Goal: Task Accomplishment & Management: Complete application form

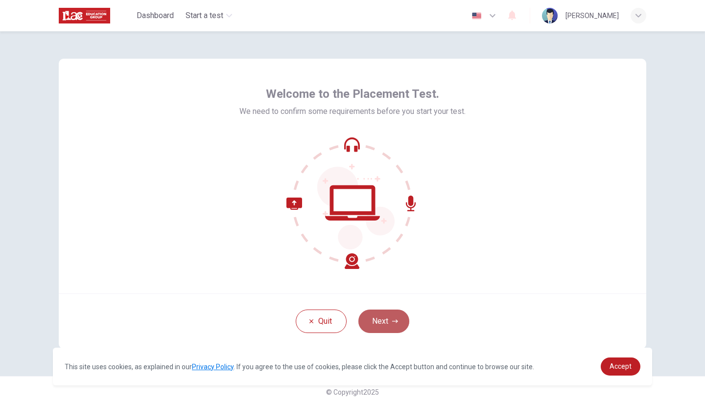
click at [377, 327] on button "Next" at bounding box center [383, 321] width 51 height 23
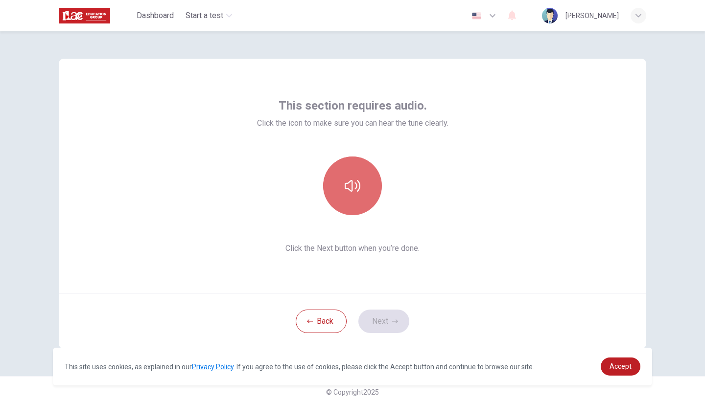
click at [366, 165] on button "button" at bounding box center [352, 186] width 59 height 59
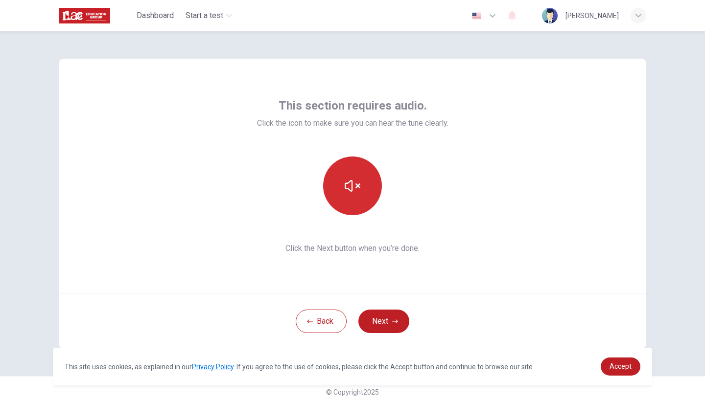
click at [357, 183] on icon "button" at bounding box center [352, 186] width 16 height 16
click at [349, 187] on icon "button" at bounding box center [352, 186] width 16 height 16
click at [344, 178] on button "button" at bounding box center [352, 186] width 59 height 59
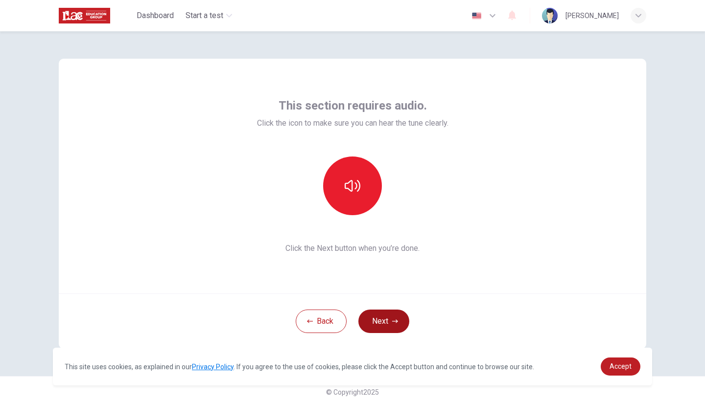
click at [384, 325] on button "Next" at bounding box center [383, 321] width 51 height 23
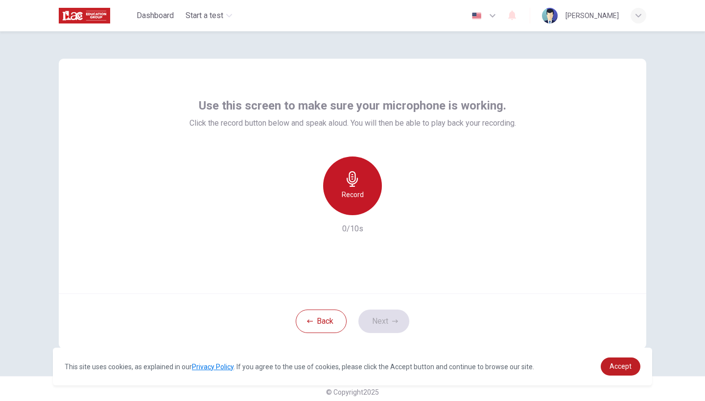
click at [352, 187] on div "Record" at bounding box center [352, 186] width 59 height 59
click at [353, 200] on h6 "Stop" at bounding box center [352, 195] width 15 height 12
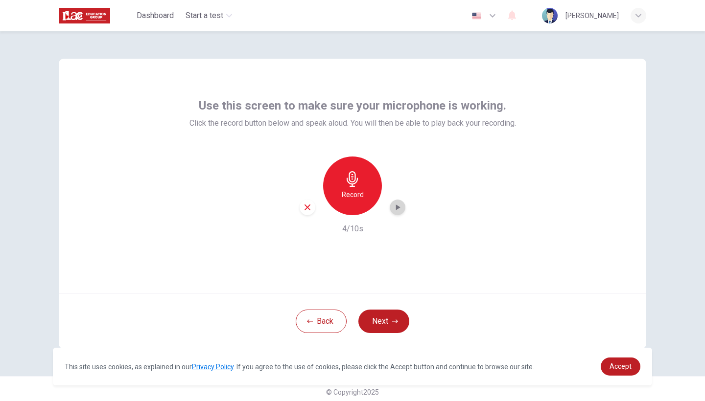
click at [396, 208] on icon "button" at bounding box center [398, 208] width 4 height 6
click at [387, 315] on button "Next" at bounding box center [383, 321] width 51 height 23
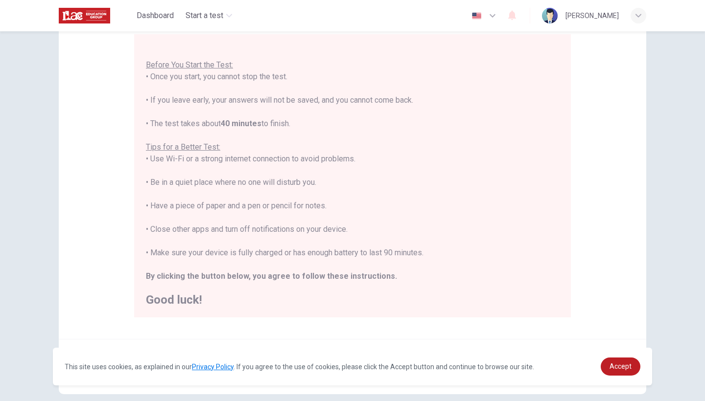
scroll to position [92, 0]
click at [627, 370] on link "Accept" at bounding box center [620, 367] width 40 height 18
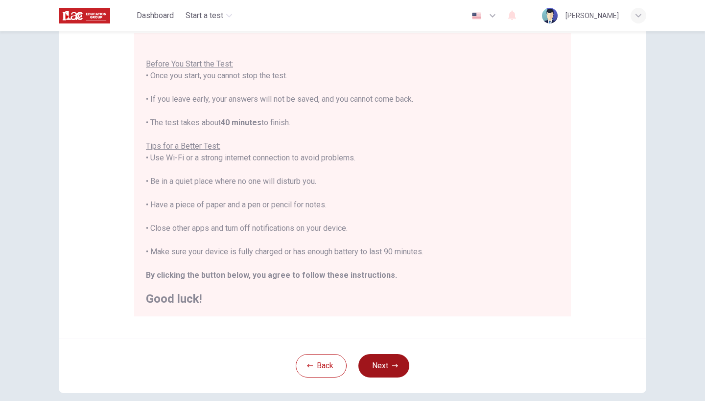
click at [392, 367] on icon "button" at bounding box center [395, 366] width 6 height 6
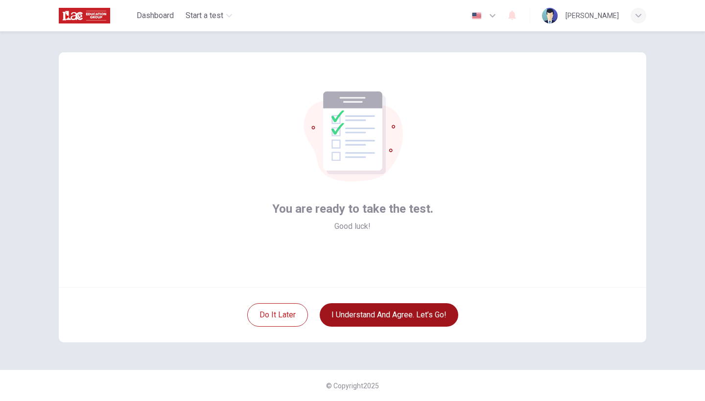
scroll to position [6, 0]
click at [388, 317] on button "I understand and agree. Let’s go!" at bounding box center [389, 314] width 138 height 23
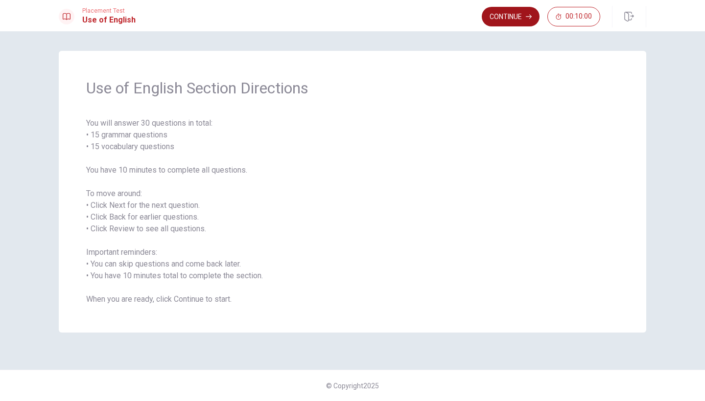
click at [505, 17] on button "Continue" at bounding box center [510, 17] width 58 height 20
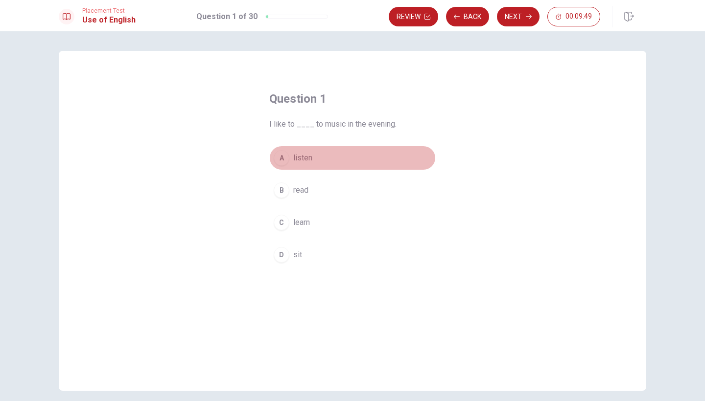
click at [277, 160] on div "A" at bounding box center [282, 158] width 16 height 16
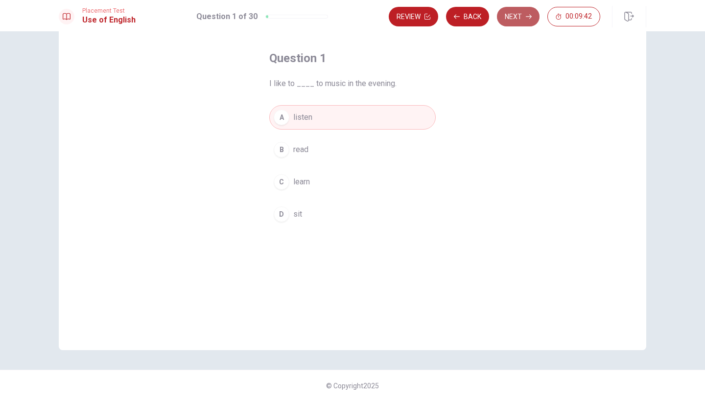
click at [508, 19] on button "Next" at bounding box center [518, 17] width 43 height 20
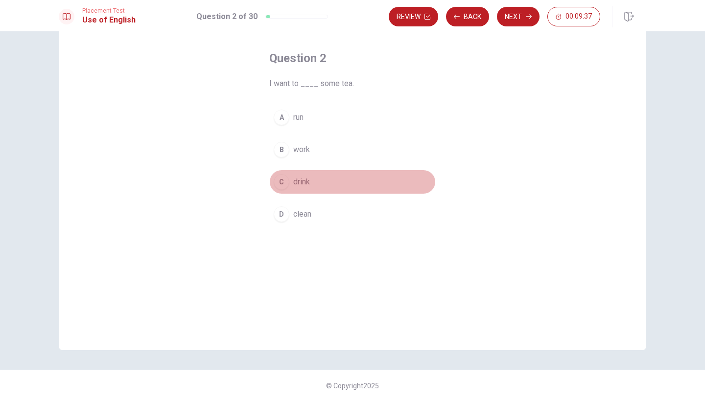
click at [280, 182] on div "C" at bounding box center [282, 182] width 16 height 16
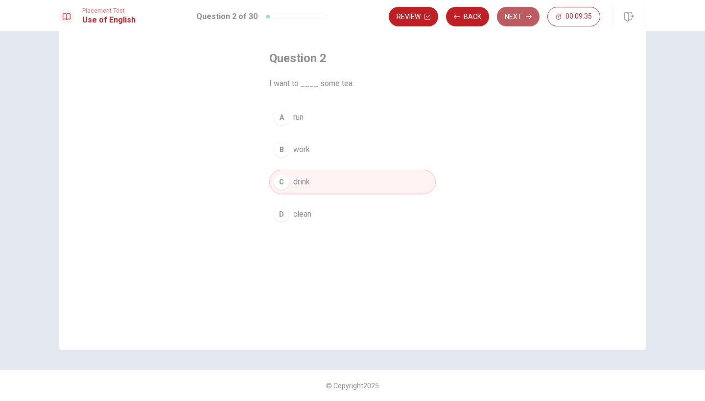
click at [515, 16] on button "Next" at bounding box center [518, 17] width 43 height 20
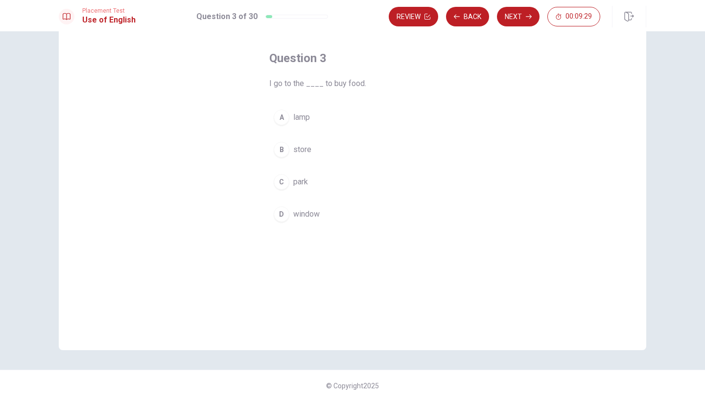
click at [280, 150] on div "B" at bounding box center [282, 150] width 16 height 16
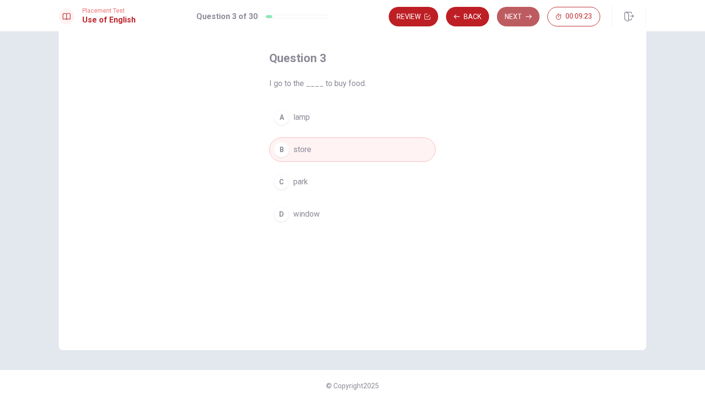
click at [522, 20] on button "Next" at bounding box center [518, 17] width 43 height 20
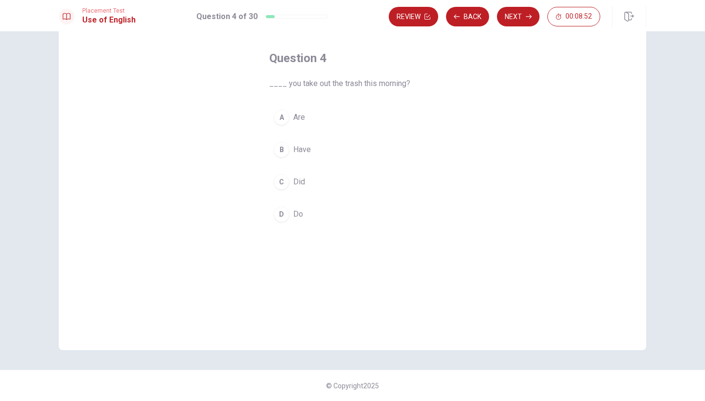
click at [285, 217] on div "D" at bounding box center [282, 214] width 16 height 16
click at [522, 17] on button "Next" at bounding box center [518, 17] width 43 height 20
click at [280, 115] on div "A" at bounding box center [282, 118] width 16 height 16
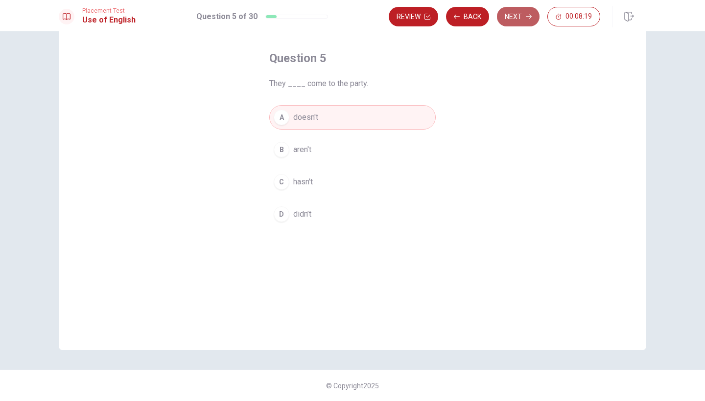
click at [520, 16] on button "Next" at bounding box center [518, 17] width 43 height 20
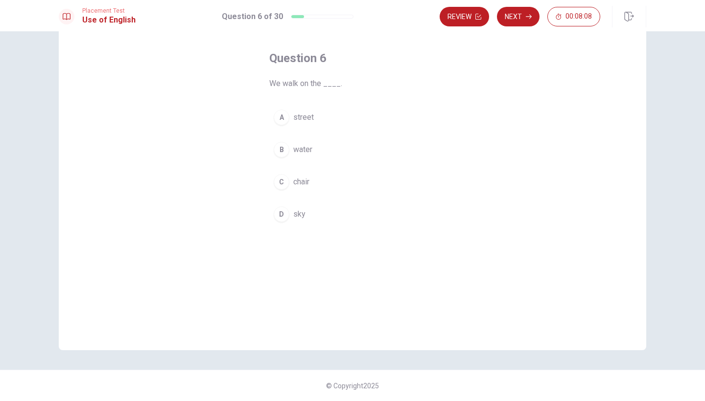
click at [281, 114] on div "A" at bounding box center [282, 118] width 16 height 16
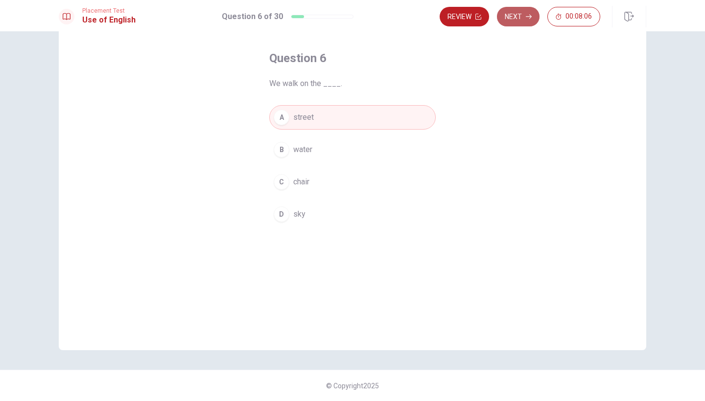
click at [521, 13] on button "Next" at bounding box center [518, 17] width 43 height 20
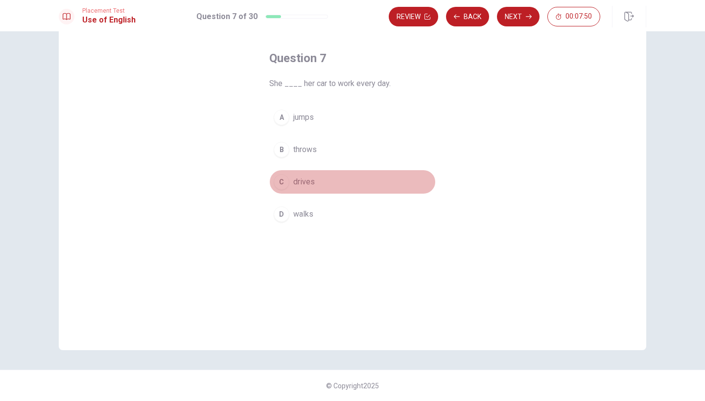
click at [281, 183] on div "C" at bounding box center [282, 182] width 16 height 16
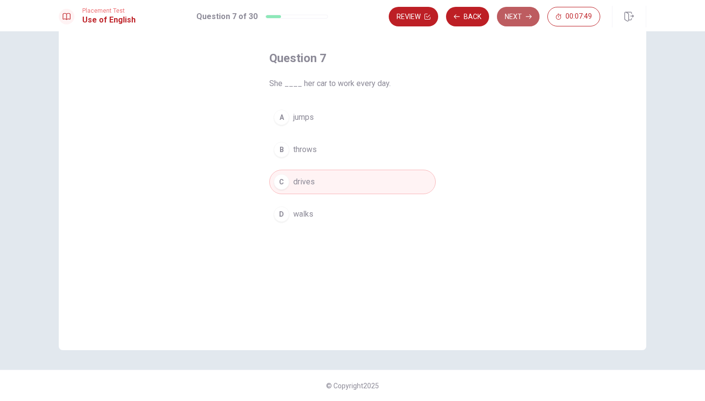
click at [522, 15] on button "Next" at bounding box center [518, 17] width 43 height 20
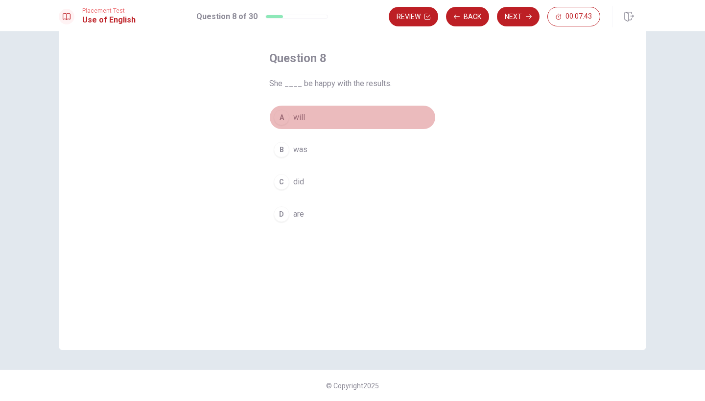
click at [282, 119] on div "A" at bounding box center [282, 118] width 16 height 16
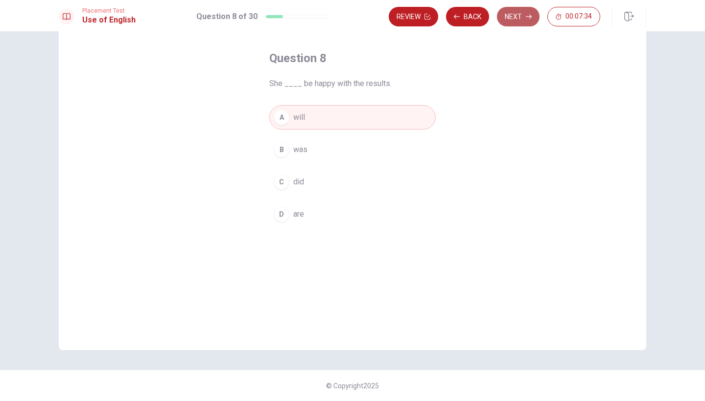
click at [508, 17] on button "Next" at bounding box center [518, 17] width 43 height 20
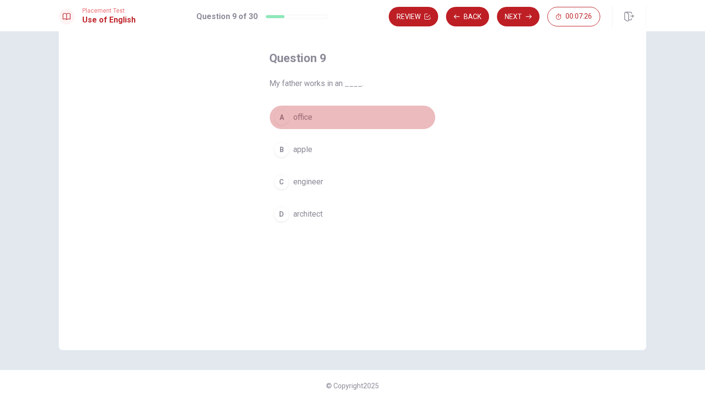
click at [283, 121] on div "A" at bounding box center [282, 118] width 16 height 16
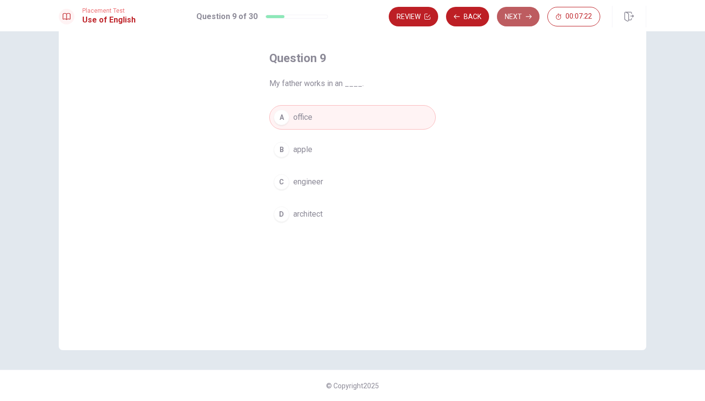
click at [518, 18] on button "Next" at bounding box center [518, 17] width 43 height 20
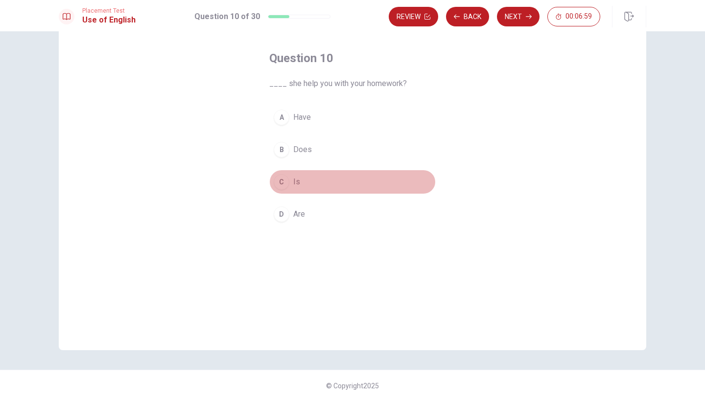
click at [282, 185] on div "C" at bounding box center [282, 182] width 16 height 16
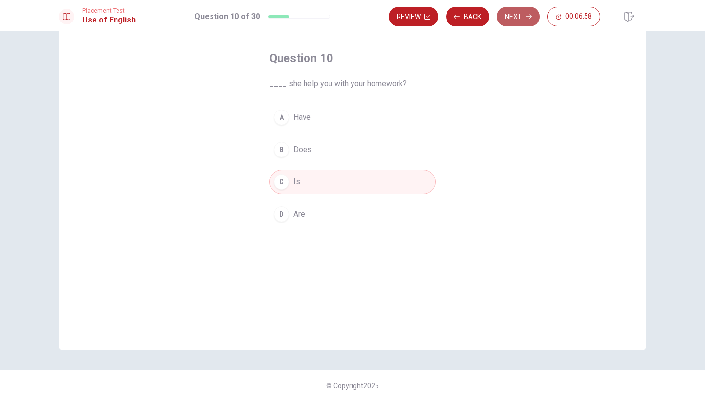
click at [516, 16] on button "Next" at bounding box center [518, 17] width 43 height 20
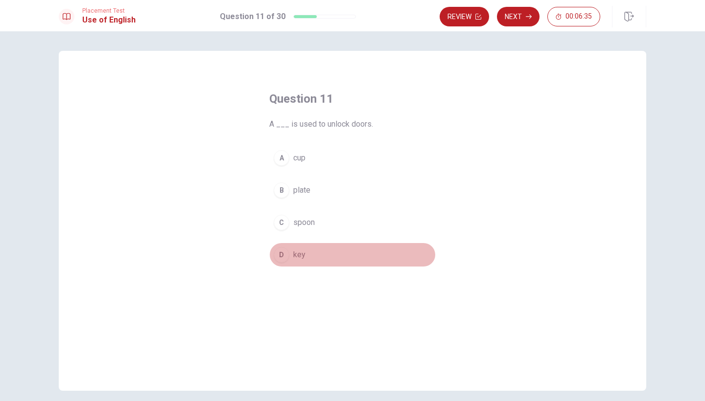
click at [280, 255] on div "D" at bounding box center [282, 255] width 16 height 16
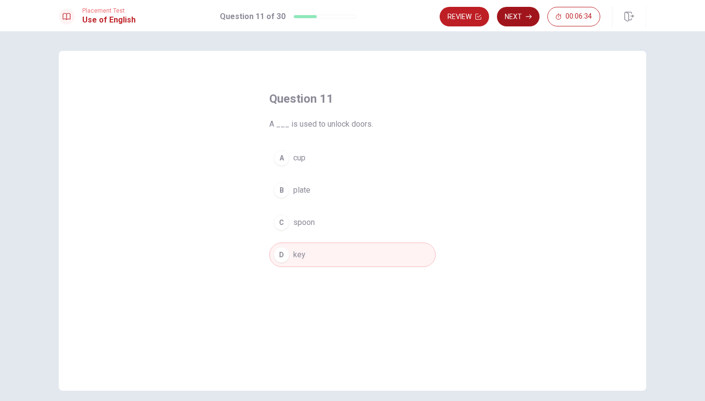
click at [517, 16] on button "Next" at bounding box center [518, 17] width 43 height 20
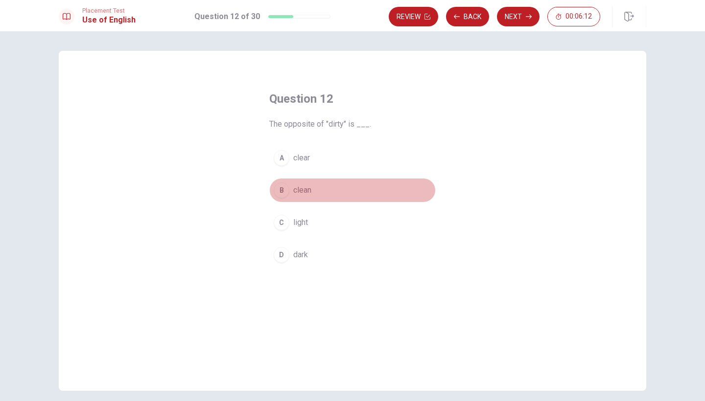
click at [283, 193] on div "B" at bounding box center [282, 191] width 16 height 16
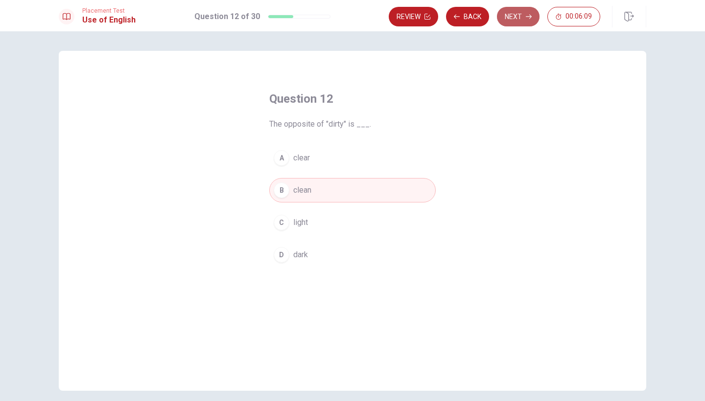
click at [522, 19] on button "Next" at bounding box center [518, 17] width 43 height 20
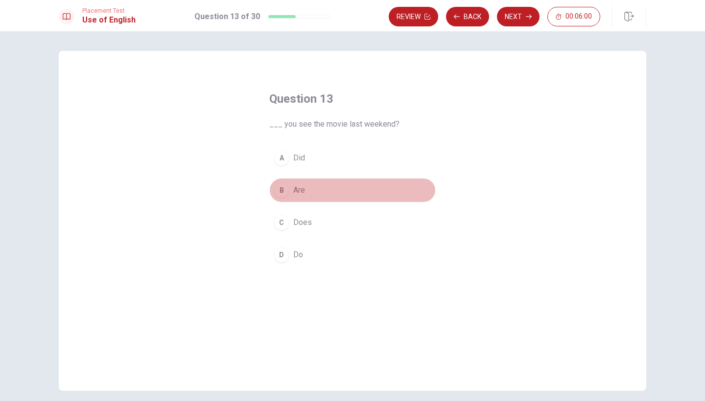
click at [280, 193] on div "B" at bounding box center [282, 191] width 16 height 16
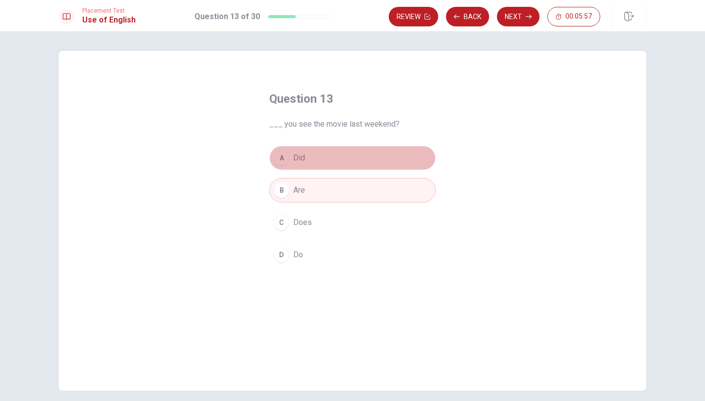
click at [278, 154] on div "A" at bounding box center [282, 158] width 16 height 16
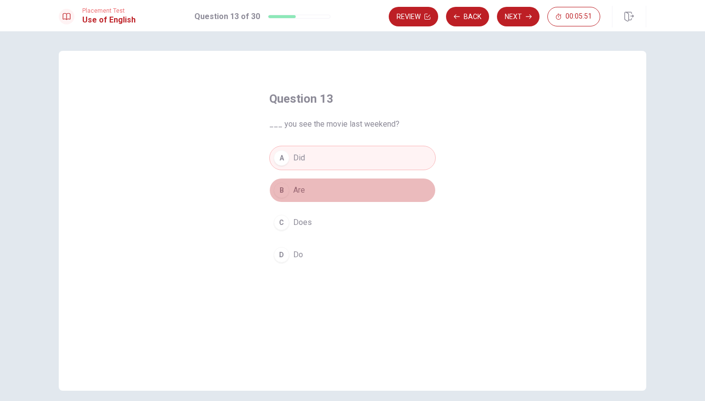
click at [280, 188] on div "B" at bounding box center [282, 191] width 16 height 16
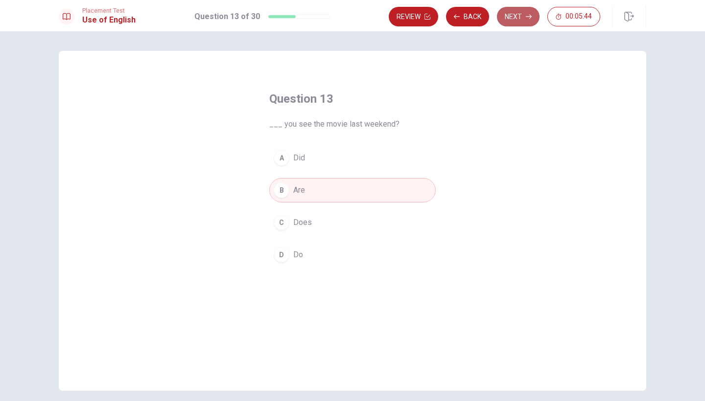
click at [520, 17] on button "Next" at bounding box center [518, 17] width 43 height 20
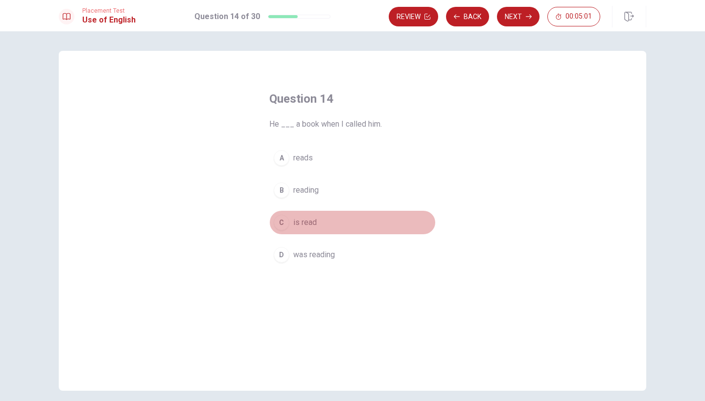
click at [284, 223] on div "C" at bounding box center [282, 223] width 16 height 16
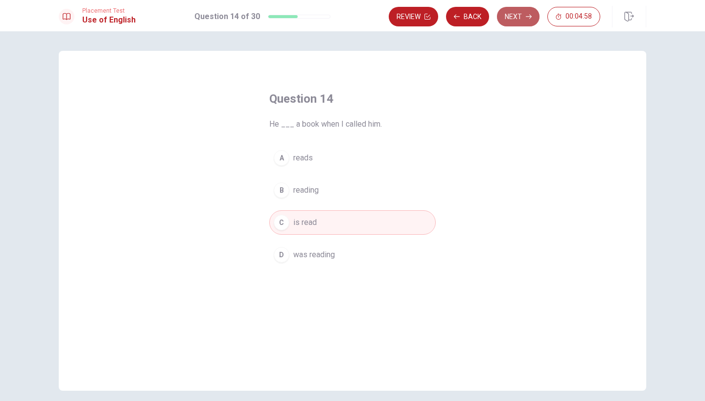
click at [517, 17] on button "Next" at bounding box center [518, 17] width 43 height 20
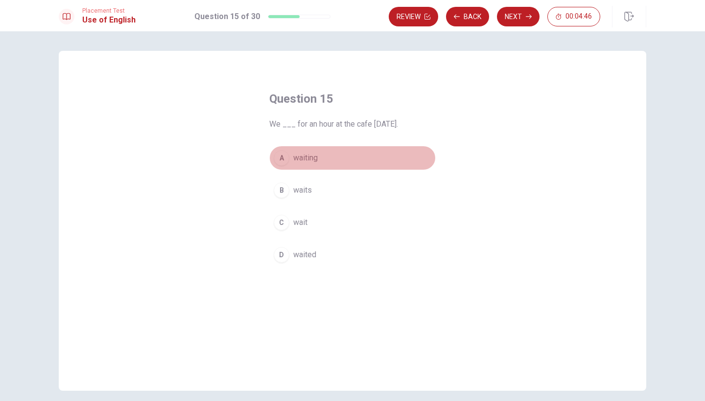
click at [279, 162] on div "A" at bounding box center [282, 158] width 16 height 16
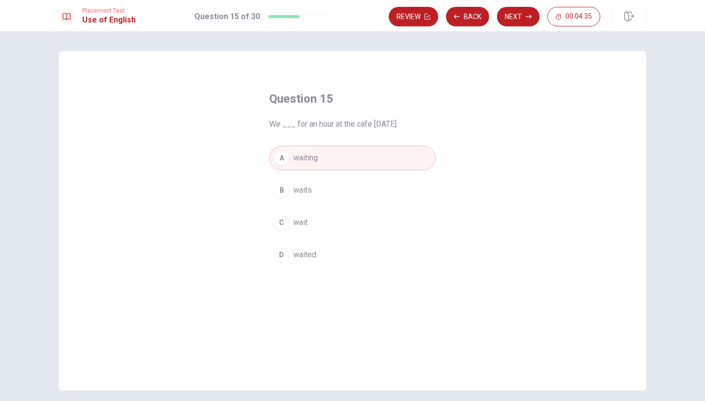
click at [283, 254] on div "D" at bounding box center [282, 255] width 16 height 16
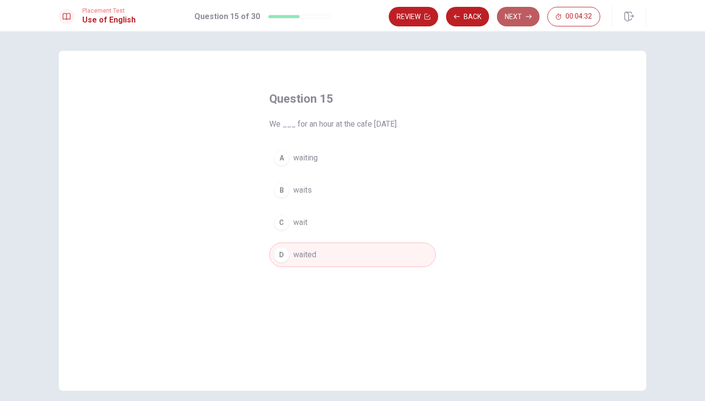
click at [526, 17] on icon "button" at bounding box center [529, 17] width 6 height 6
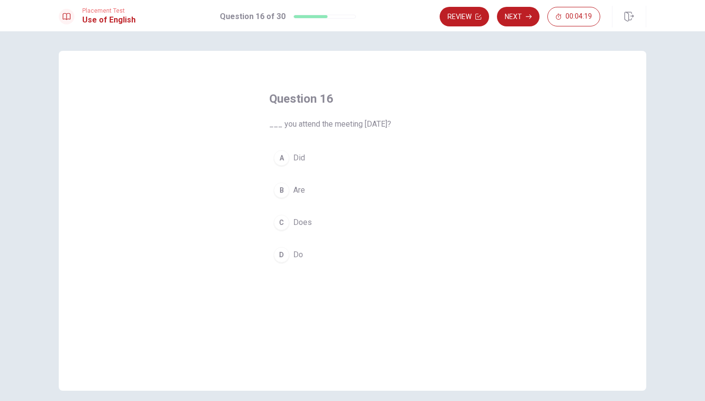
click at [283, 158] on div "A" at bounding box center [282, 158] width 16 height 16
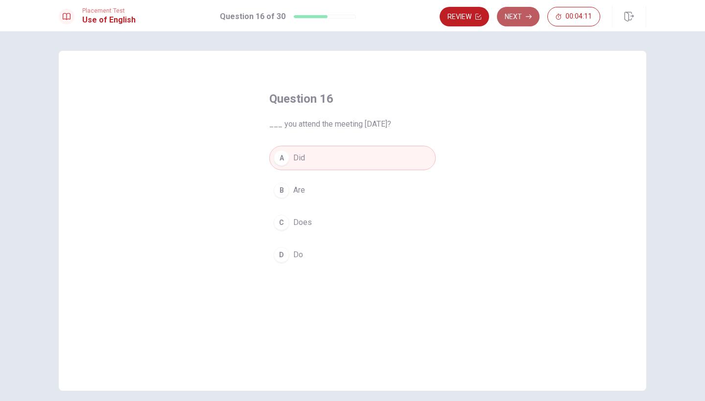
click at [524, 16] on button "Next" at bounding box center [518, 17] width 43 height 20
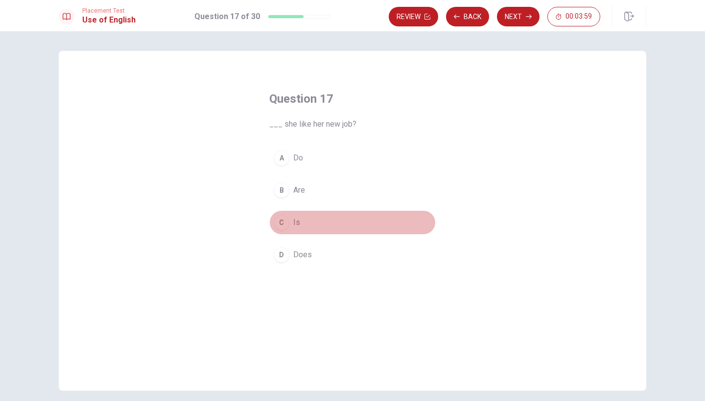
click at [279, 221] on div "C" at bounding box center [282, 223] width 16 height 16
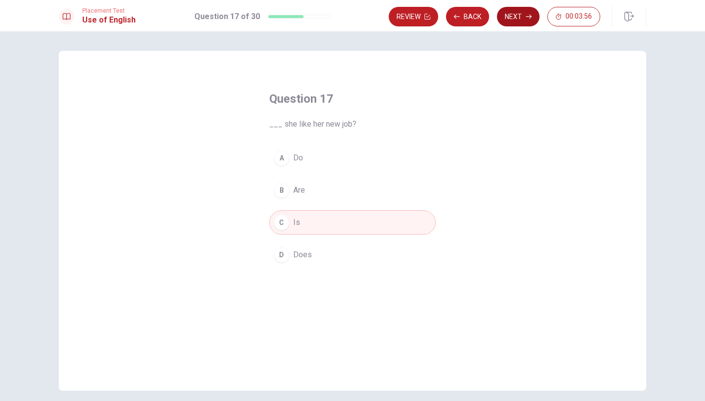
click at [517, 17] on button "Next" at bounding box center [518, 17] width 43 height 20
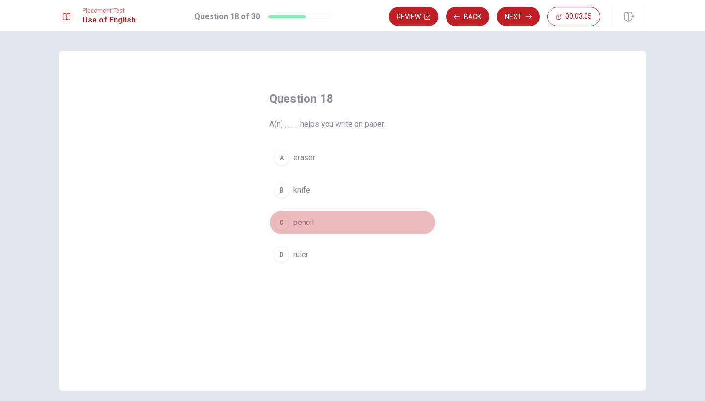
click at [279, 228] on div "C" at bounding box center [282, 223] width 16 height 16
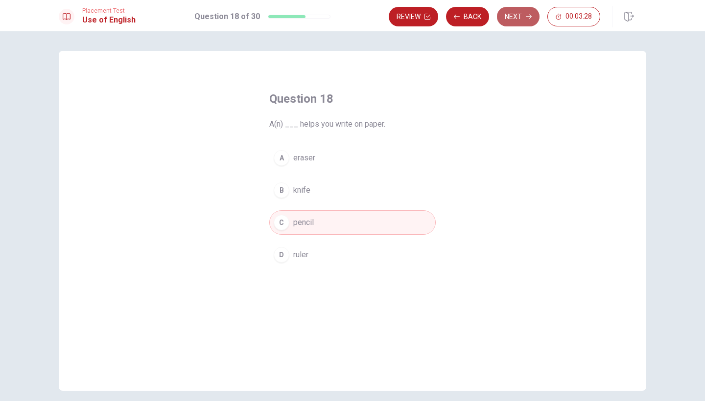
click at [520, 20] on button "Next" at bounding box center [518, 17] width 43 height 20
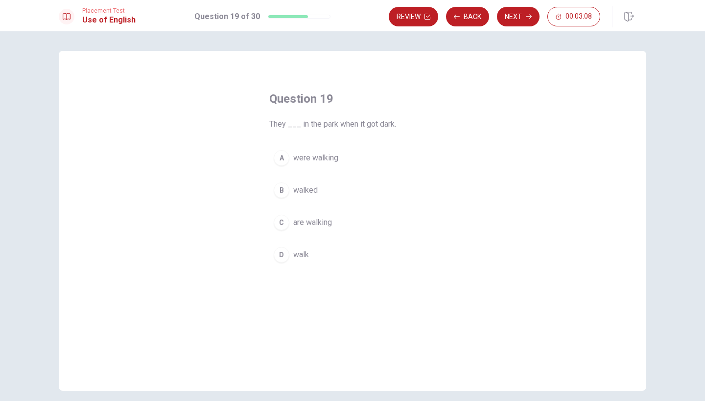
click at [283, 192] on div "B" at bounding box center [282, 191] width 16 height 16
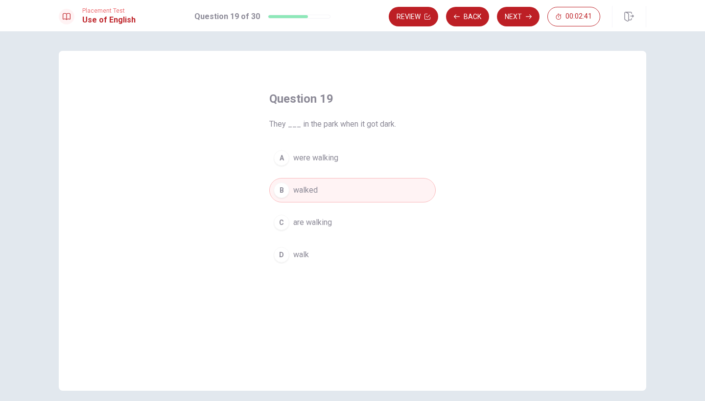
click at [324, 223] on span "are walking" at bounding box center [312, 223] width 39 height 12
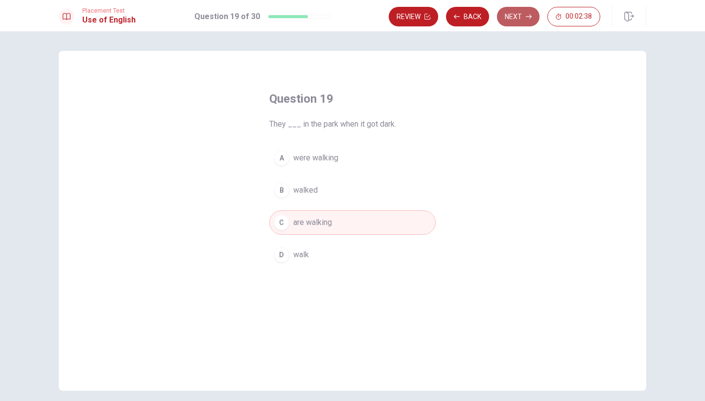
click at [517, 17] on button "Next" at bounding box center [518, 17] width 43 height 20
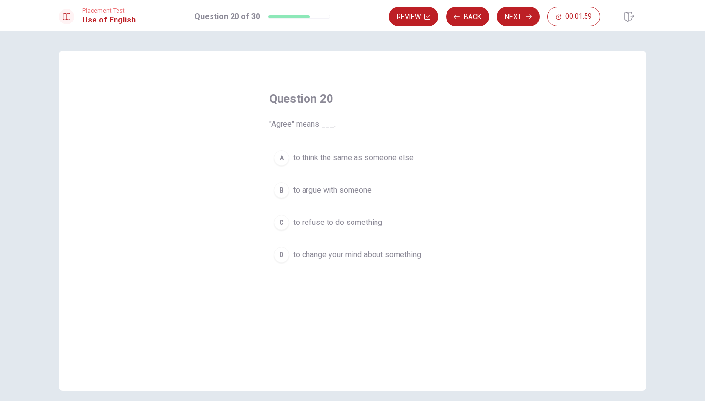
click at [283, 257] on div "D" at bounding box center [282, 255] width 16 height 16
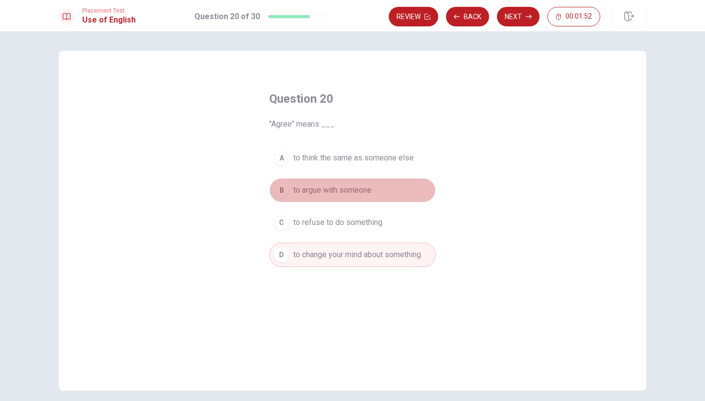
click at [284, 191] on div "B" at bounding box center [282, 191] width 16 height 16
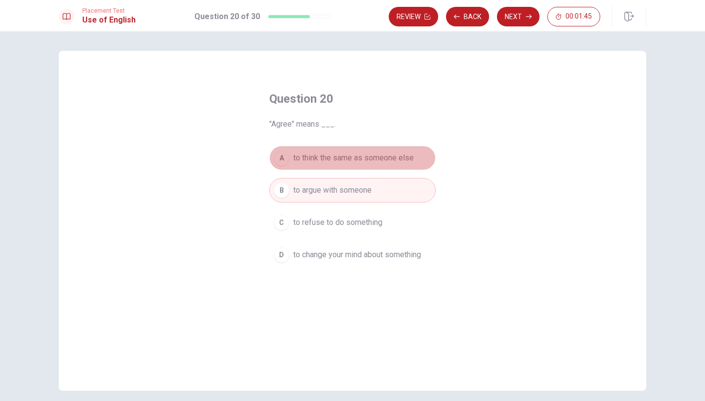
click at [322, 160] on span "to think the same as someone else" at bounding box center [353, 158] width 120 height 12
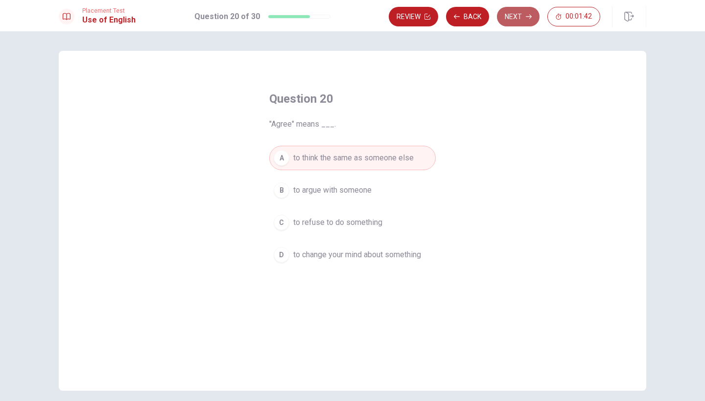
click at [513, 19] on button "Next" at bounding box center [518, 17] width 43 height 20
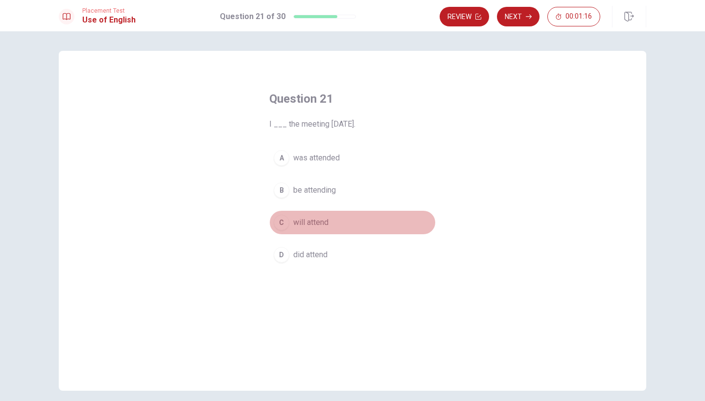
click at [308, 225] on span "will attend" at bounding box center [310, 223] width 35 height 12
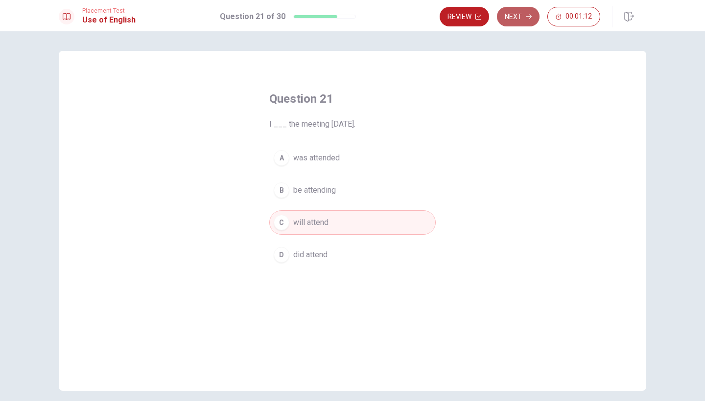
click at [516, 16] on button "Next" at bounding box center [518, 17] width 43 height 20
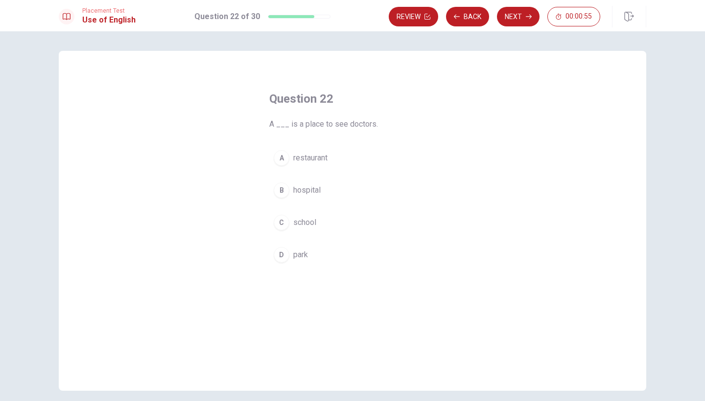
click at [279, 187] on div "B" at bounding box center [282, 191] width 16 height 16
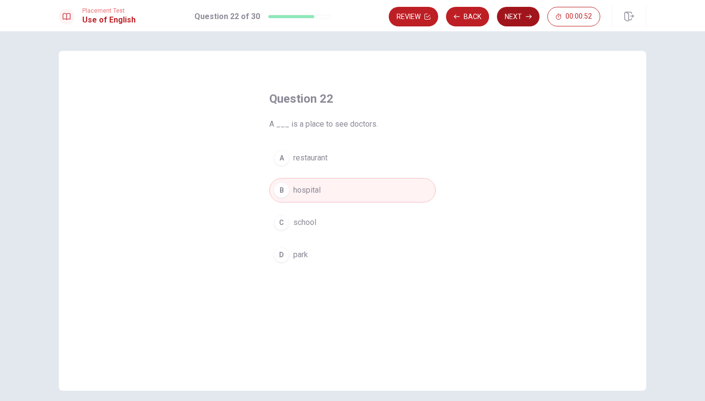
click at [507, 14] on button "Next" at bounding box center [518, 17] width 43 height 20
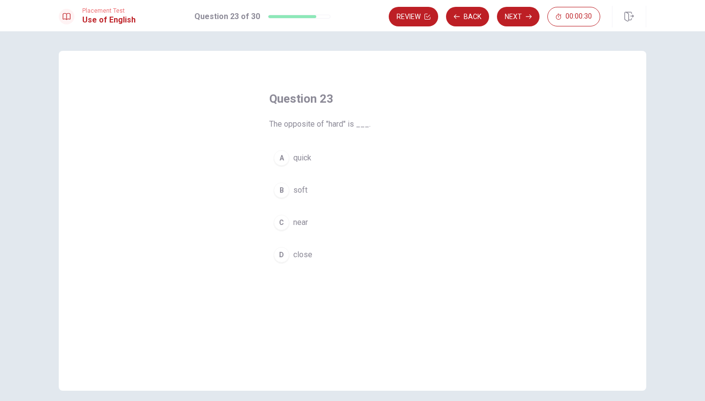
click at [284, 191] on div "B" at bounding box center [282, 191] width 16 height 16
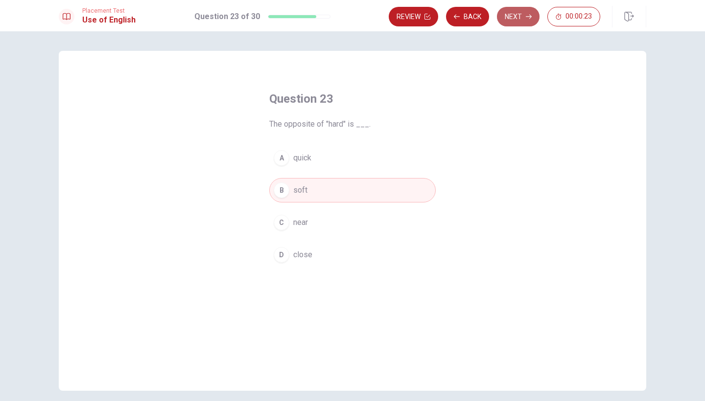
click at [525, 16] on button "Next" at bounding box center [518, 17] width 43 height 20
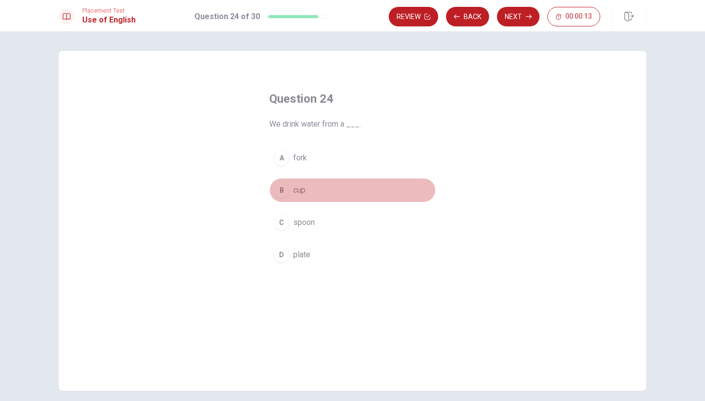
click at [282, 191] on div "B" at bounding box center [282, 191] width 16 height 16
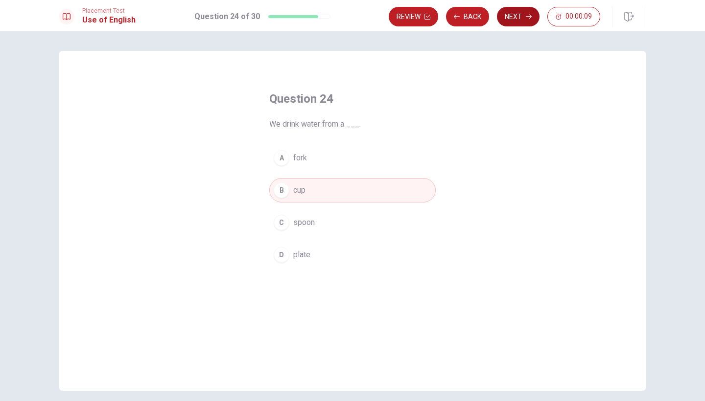
click at [509, 17] on button "Next" at bounding box center [518, 17] width 43 height 20
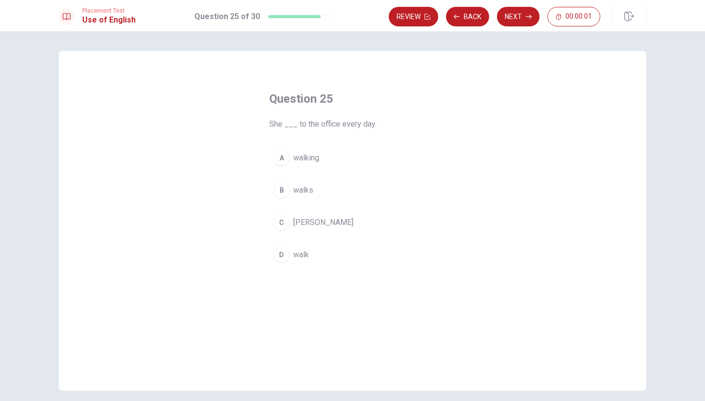
click at [289, 158] on button "A walking" at bounding box center [352, 158] width 166 height 24
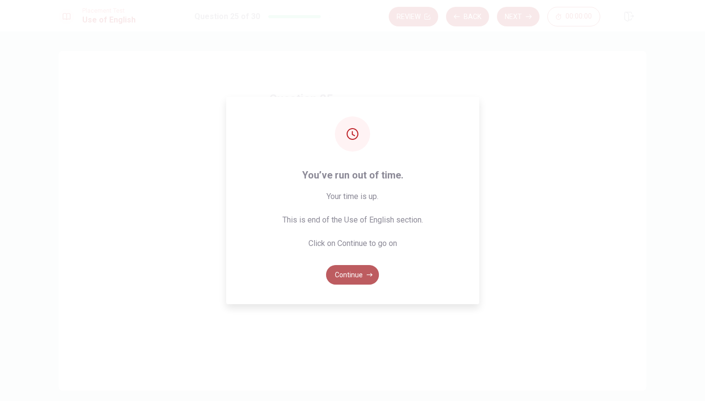
click at [356, 277] on button "Continue" at bounding box center [352, 275] width 53 height 20
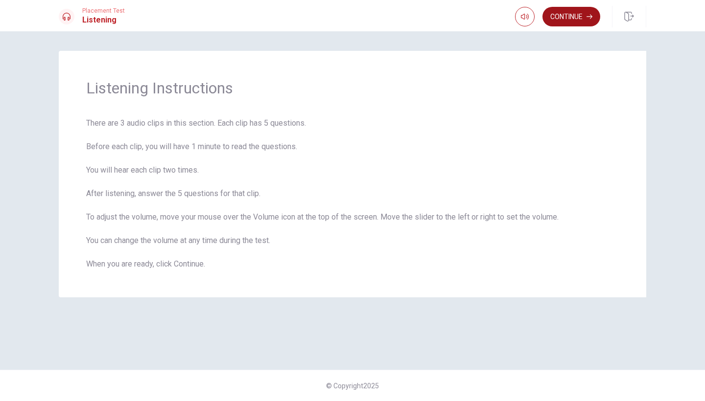
click at [574, 12] on button "Continue" at bounding box center [571, 17] width 58 height 20
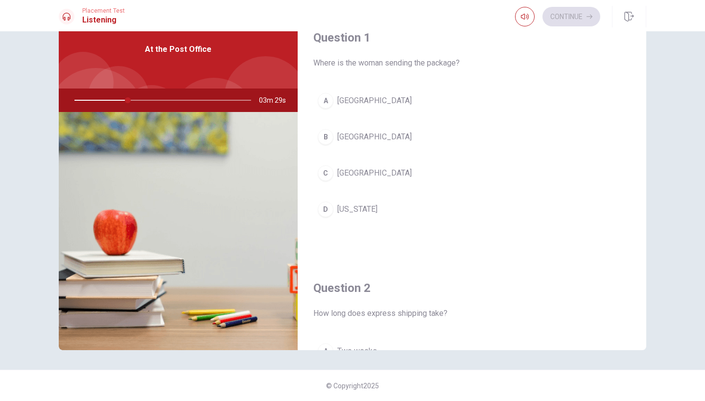
click at [327, 205] on div "D" at bounding box center [326, 210] width 16 height 16
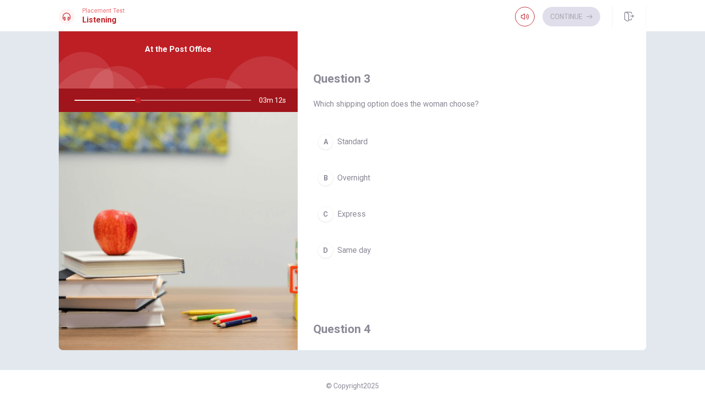
scroll to position [460, 0]
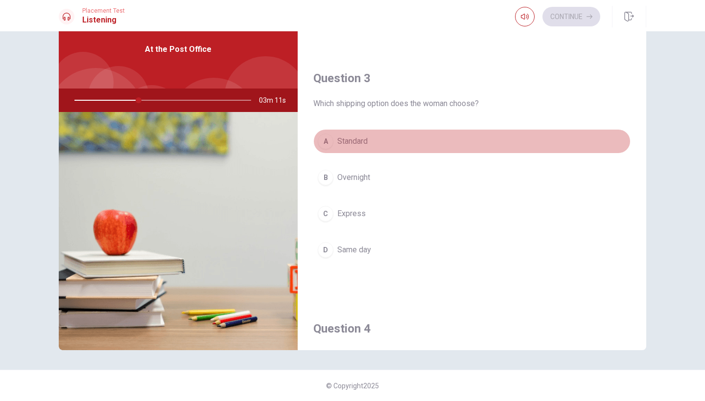
click at [327, 139] on div "A" at bounding box center [326, 142] width 16 height 16
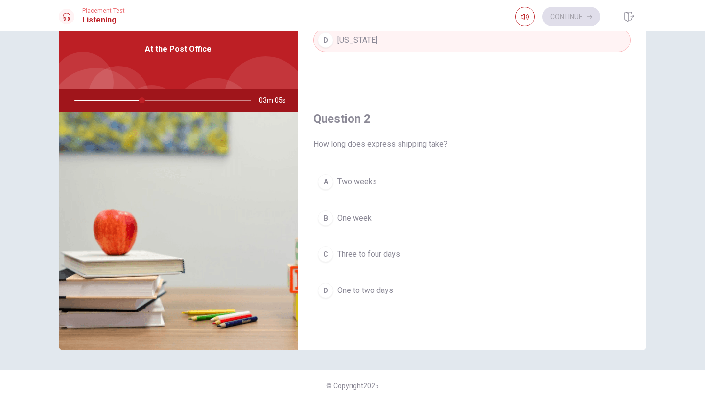
scroll to position [170, 0]
click at [322, 290] on div "D" at bounding box center [326, 290] width 16 height 16
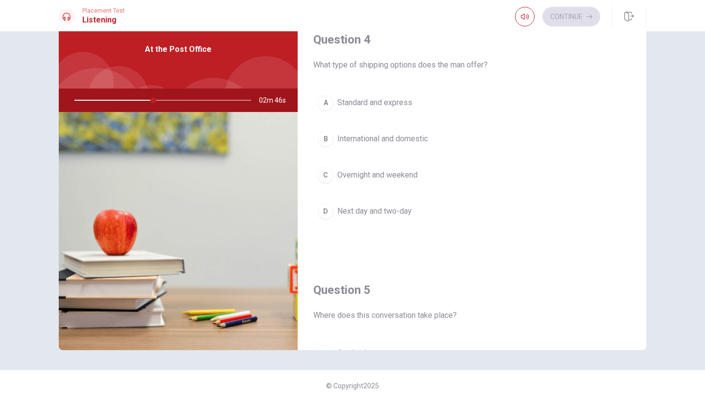
scroll to position [751, 0]
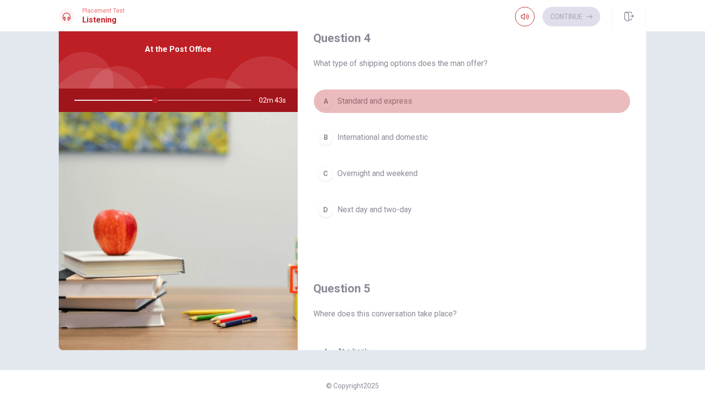
click at [322, 105] on div "A" at bounding box center [326, 101] width 16 height 16
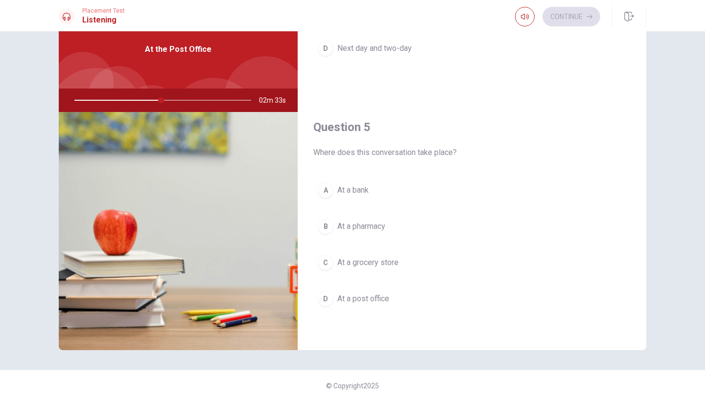
scroll to position [913, 0]
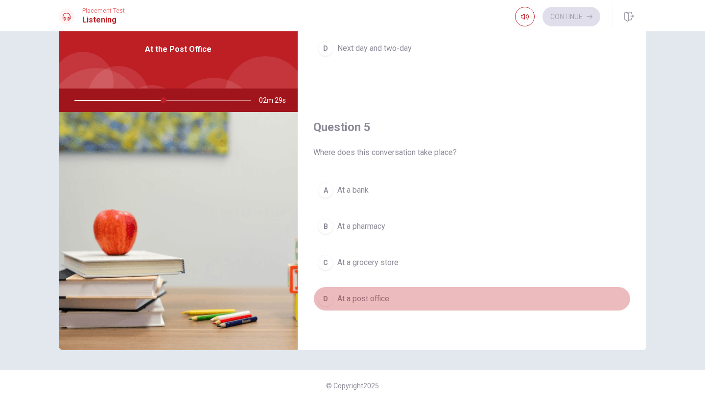
click at [327, 301] on div "D" at bounding box center [326, 299] width 16 height 16
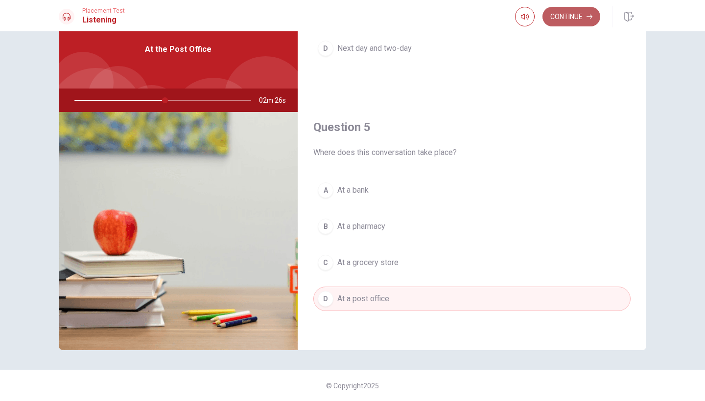
click at [577, 21] on button "Continue" at bounding box center [571, 17] width 58 height 20
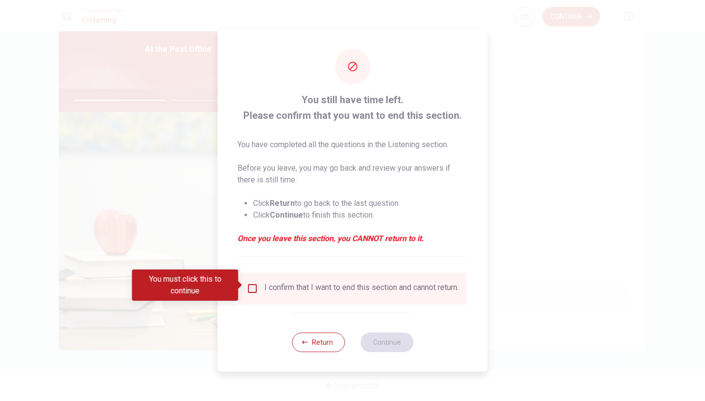
click at [530, 121] on div at bounding box center [352, 200] width 705 height 401
click at [303, 344] on icon "button" at bounding box center [305, 342] width 6 height 3
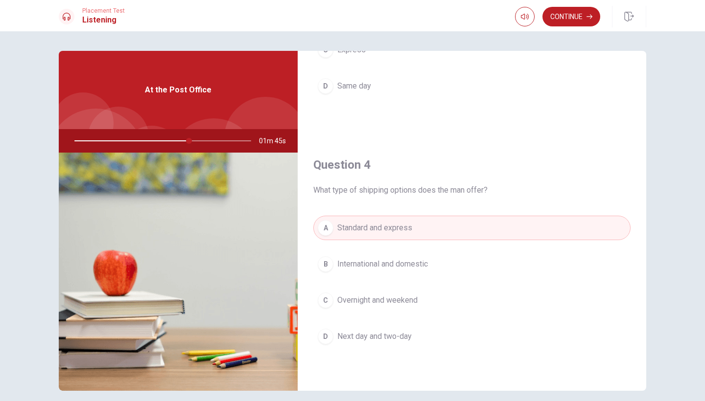
scroll to position [666, 0]
click at [200, 141] on div at bounding box center [161, 140] width 196 height 23
drag, startPoint x: 190, startPoint y: 141, endPoint x: 201, endPoint y: 141, distance: 10.3
click at [201, 141] on div at bounding box center [161, 140] width 196 height 23
click at [199, 143] on div at bounding box center [161, 140] width 196 height 23
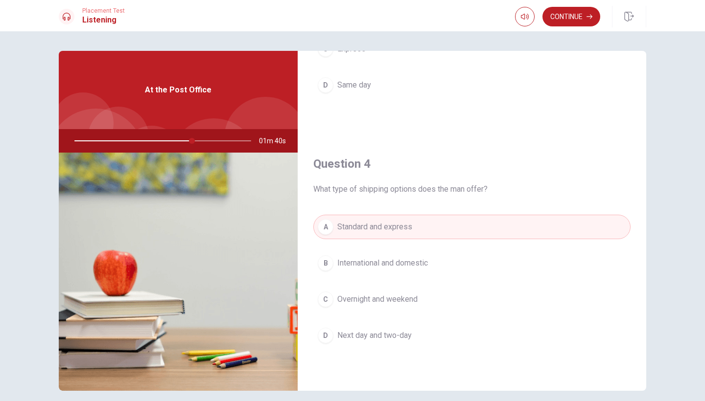
click at [199, 143] on div at bounding box center [161, 140] width 196 height 23
drag, startPoint x: 194, startPoint y: 142, endPoint x: 170, endPoint y: 141, distance: 23.5
click at [170, 141] on div at bounding box center [161, 140] width 196 height 23
click at [204, 141] on div at bounding box center [161, 140] width 196 height 23
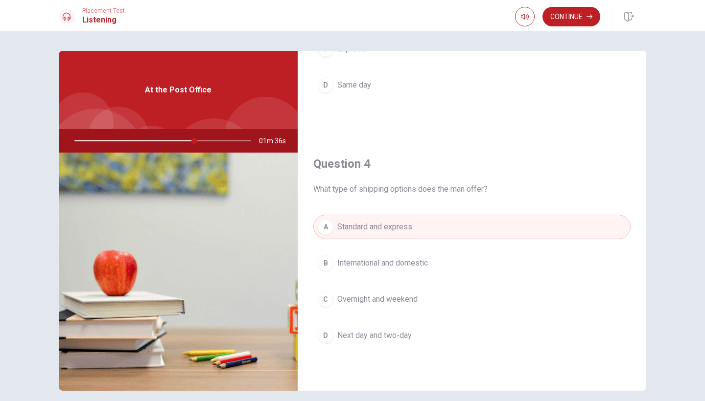
click at [204, 141] on div at bounding box center [161, 140] width 196 height 23
drag, startPoint x: 195, startPoint y: 142, endPoint x: 224, endPoint y: 144, distance: 28.9
click at [224, 144] on div at bounding box center [161, 140] width 196 height 23
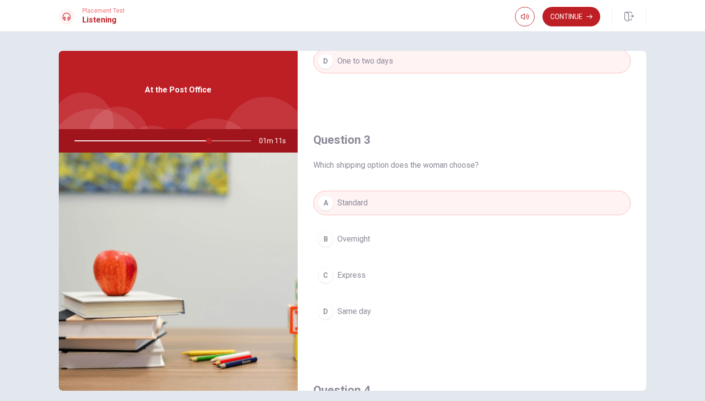
scroll to position [444, 0]
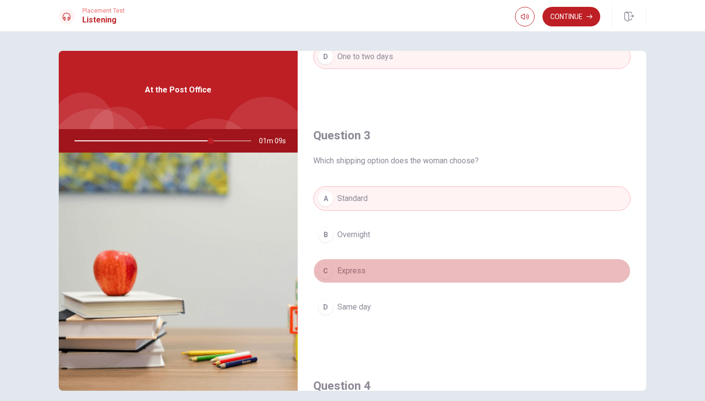
click at [343, 278] on button "C Express" at bounding box center [471, 271] width 317 height 24
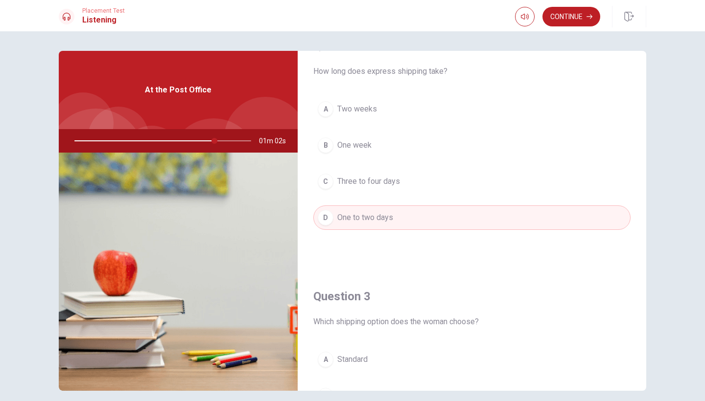
scroll to position [238, 0]
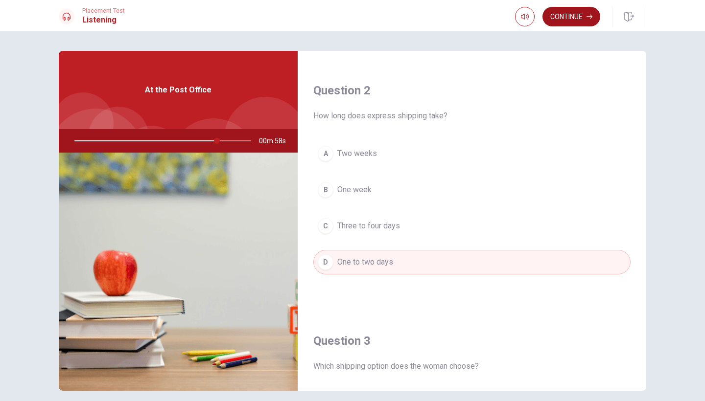
click at [569, 20] on button "Continue" at bounding box center [571, 17] width 58 height 20
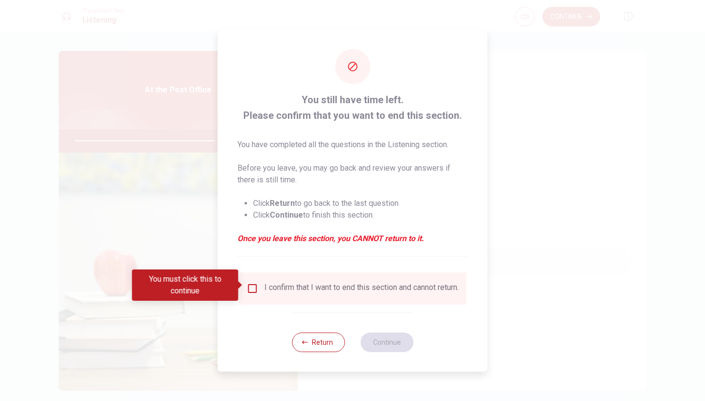
click at [507, 155] on div at bounding box center [352, 200] width 705 height 401
click at [321, 343] on button "Return" at bounding box center [318, 343] width 53 height 20
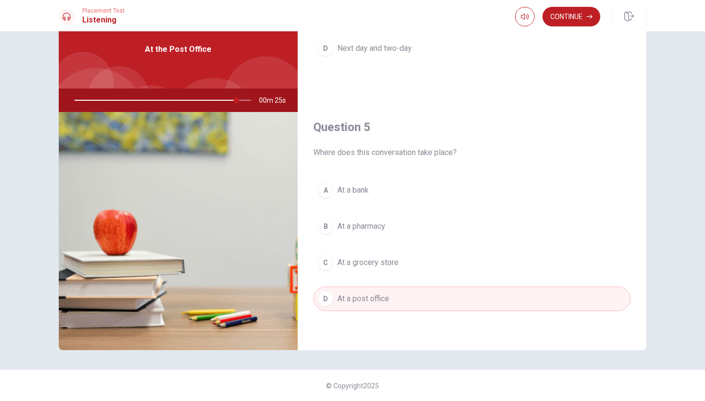
scroll to position [41, 0]
click at [578, 15] on button "Continue" at bounding box center [571, 17] width 58 height 20
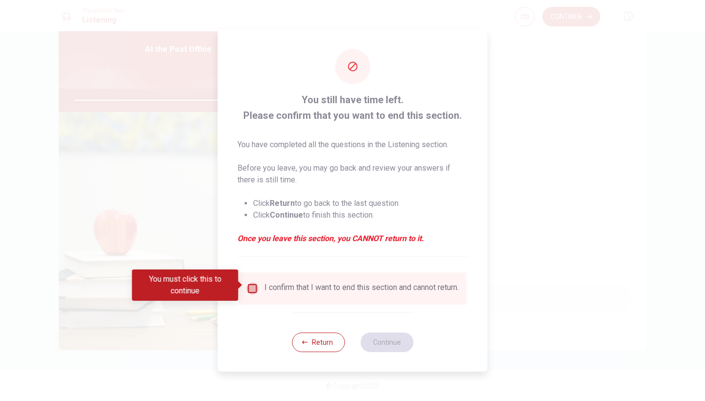
click at [247, 288] on input "You must click this to continue" at bounding box center [253, 289] width 12 height 12
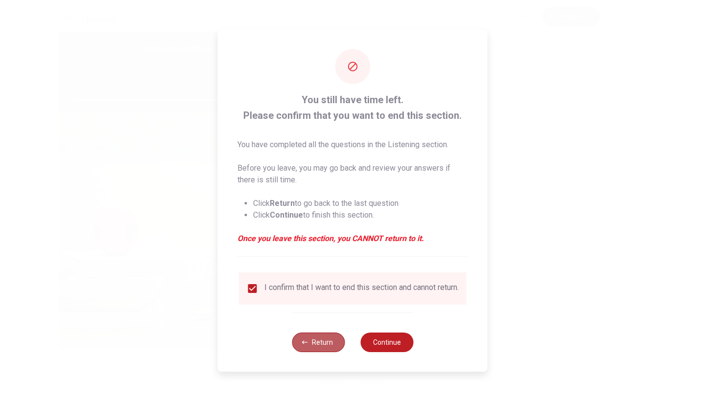
type input "0"
click at [312, 350] on button "Return" at bounding box center [318, 343] width 53 height 20
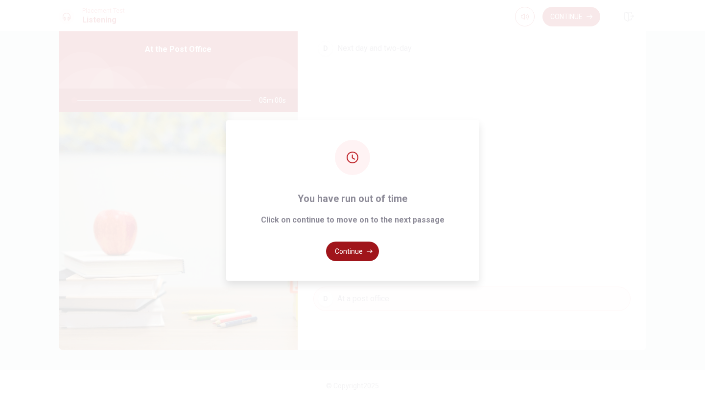
click at [362, 252] on button "Continue" at bounding box center [352, 252] width 53 height 20
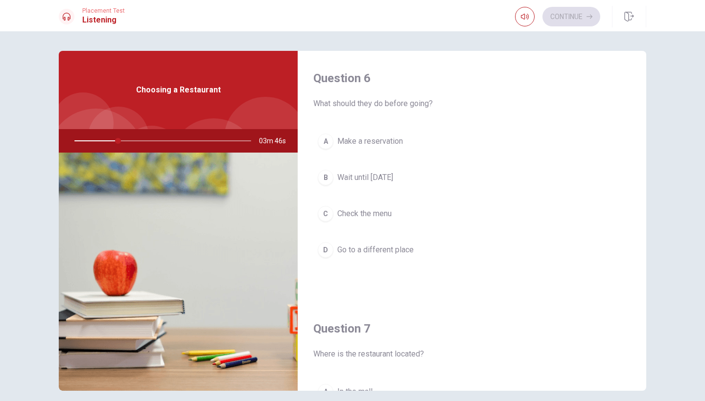
scroll to position [26, 0]
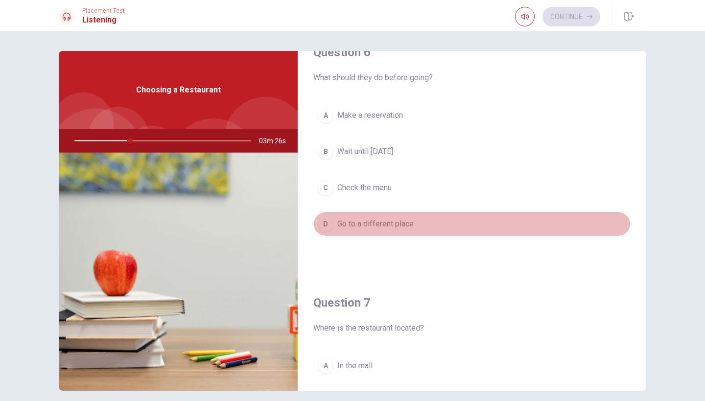
click at [345, 222] on span "Go to a different place" at bounding box center [375, 224] width 76 height 12
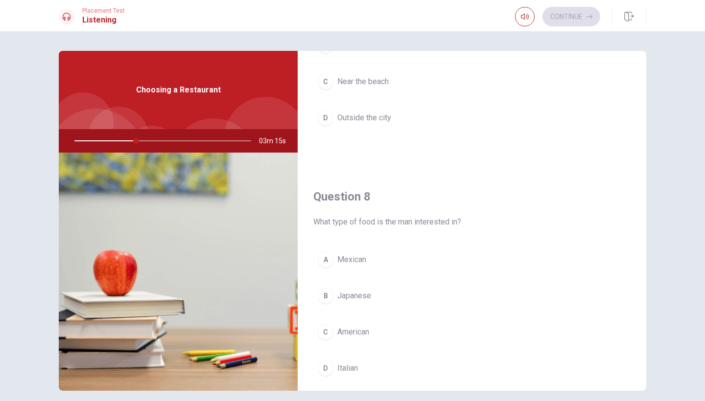
scroll to position [386, 0]
click at [327, 360] on div "D" at bounding box center [326, 365] width 16 height 16
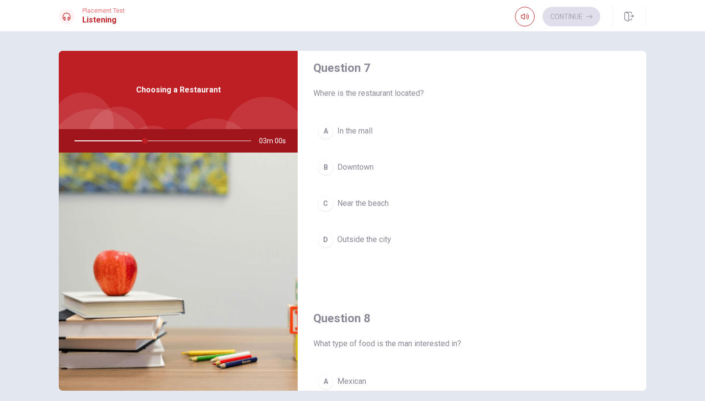
scroll to position [259, 0]
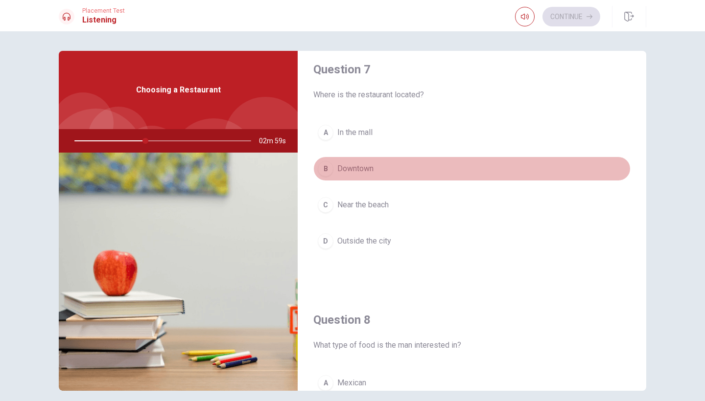
click at [327, 164] on div "B" at bounding box center [326, 169] width 16 height 16
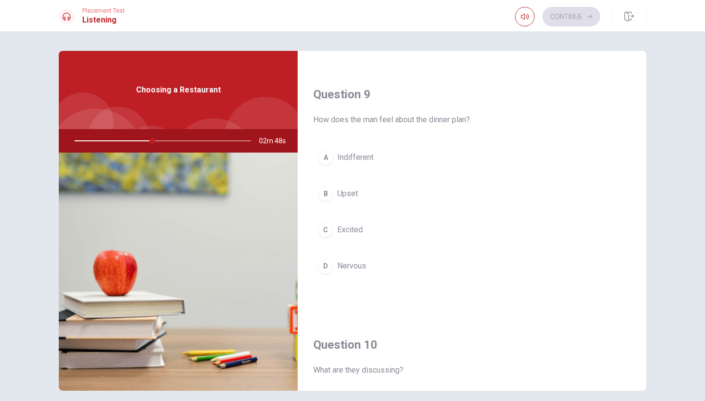
scroll to position [735, 0]
click at [324, 228] on div "C" at bounding box center [326, 231] width 16 height 16
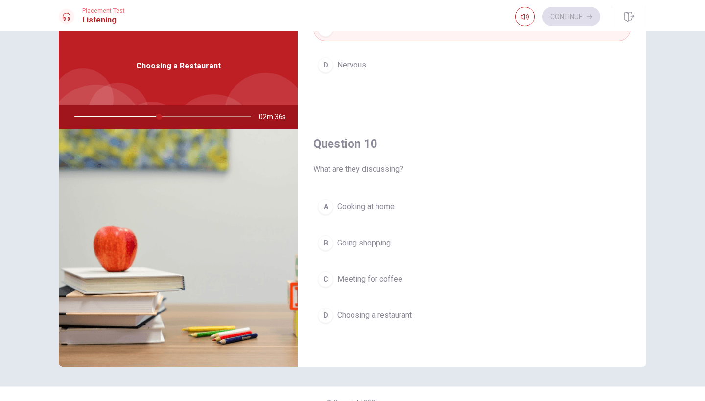
scroll to position [25, 0]
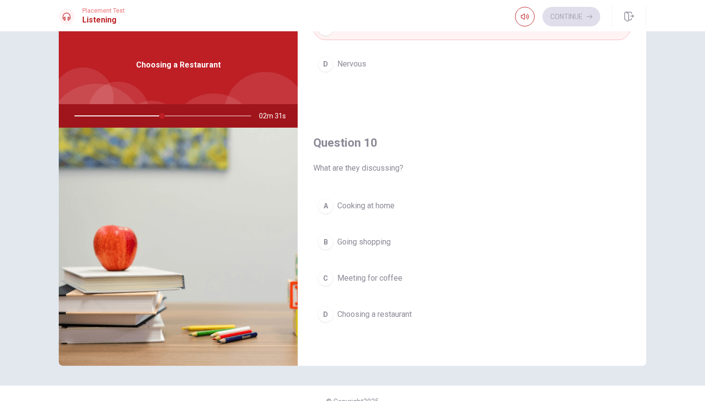
click at [352, 317] on span "Choosing a restaurant" at bounding box center [374, 315] width 74 height 12
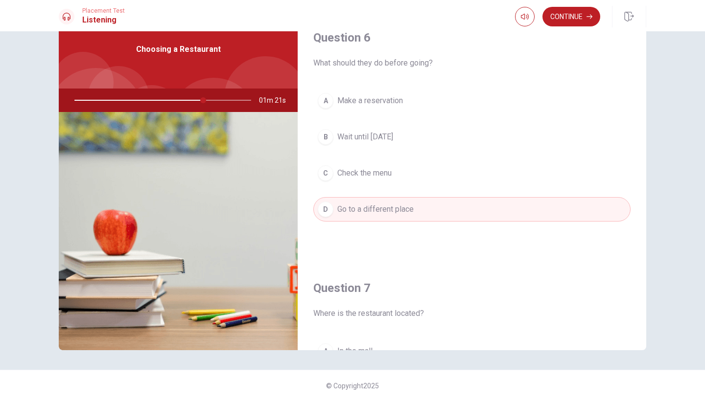
scroll to position [29, 0]
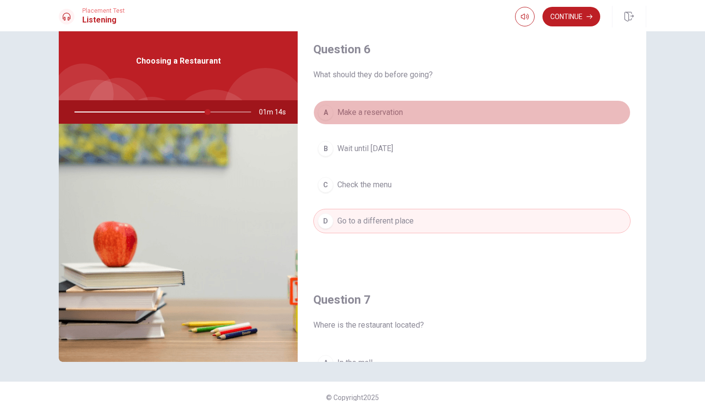
click at [381, 113] on span "Make a reservation" at bounding box center [370, 113] width 66 height 12
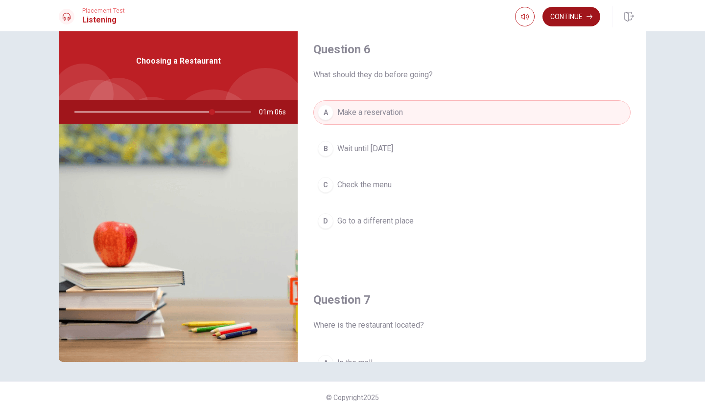
click at [567, 14] on button "Continue" at bounding box center [571, 17] width 58 height 20
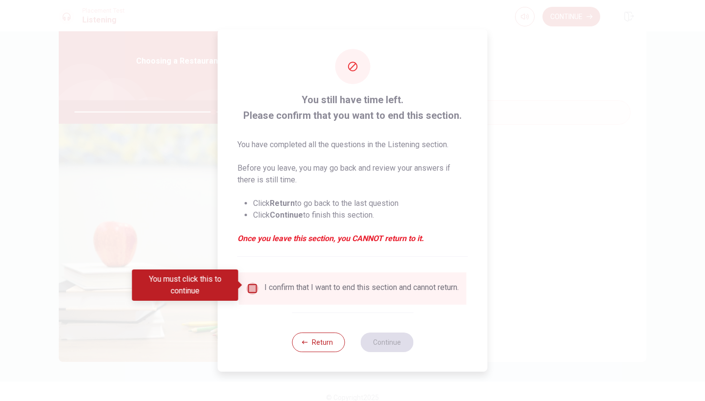
click at [249, 286] on input "You must click this to continue" at bounding box center [253, 289] width 12 height 12
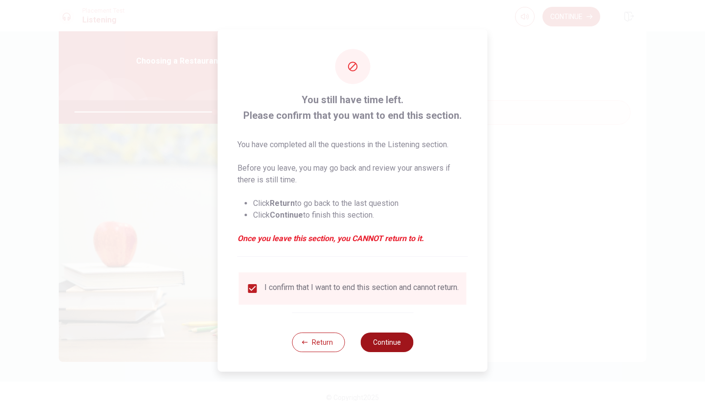
click at [393, 348] on button "Continue" at bounding box center [386, 343] width 53 height 20
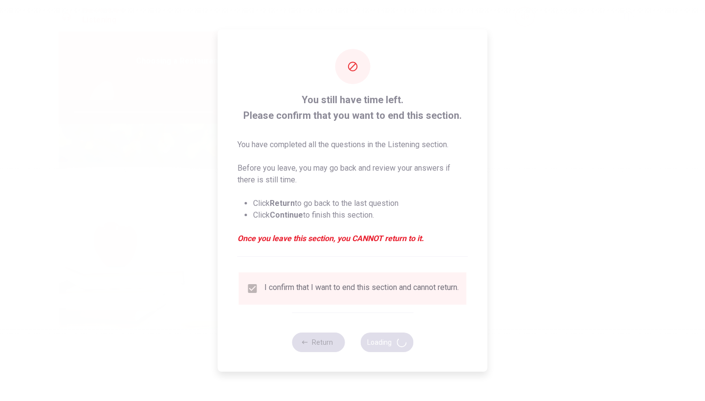
type input "80"
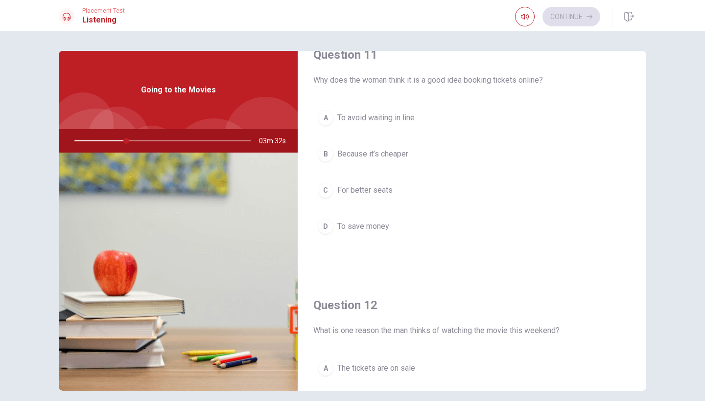
scroll to position [22, 0]
click at [328, 120] on div "A" at bounding box center [326, 120] width 16 height 16
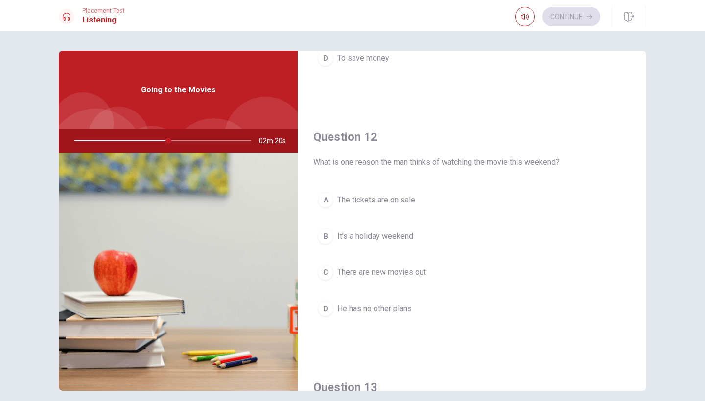
scroll to position [195, 0]
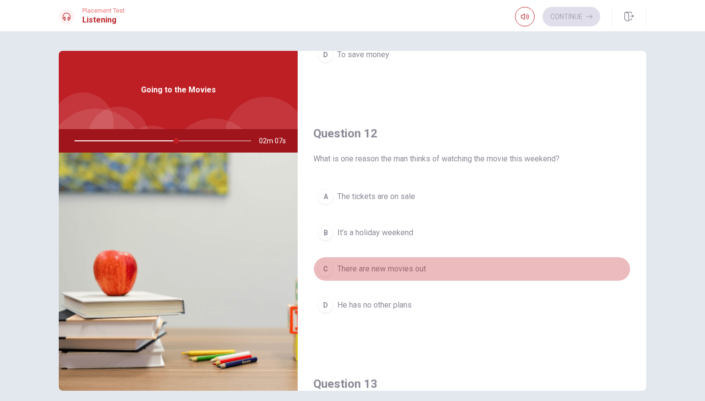
click at [355, 268] on span "There are new movies out" at bounding box center [381, 269] width 89 height 12
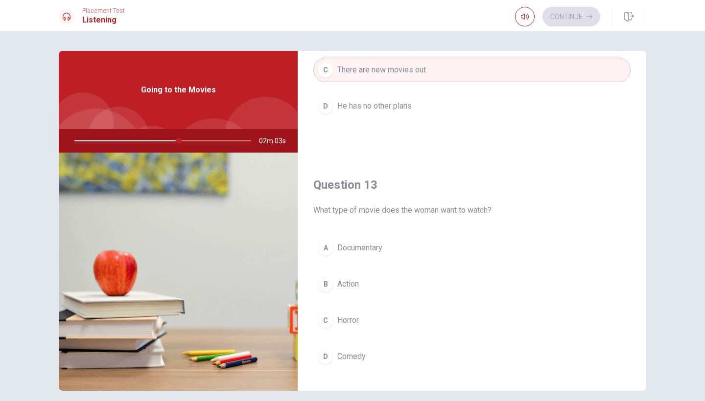
scroll to position [463, 0]
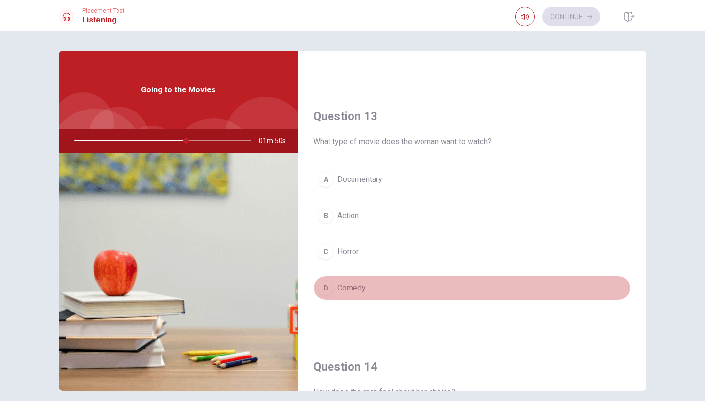
click at [323, 283] on div "D" at bounding box center [326, 288] width 16 height 16
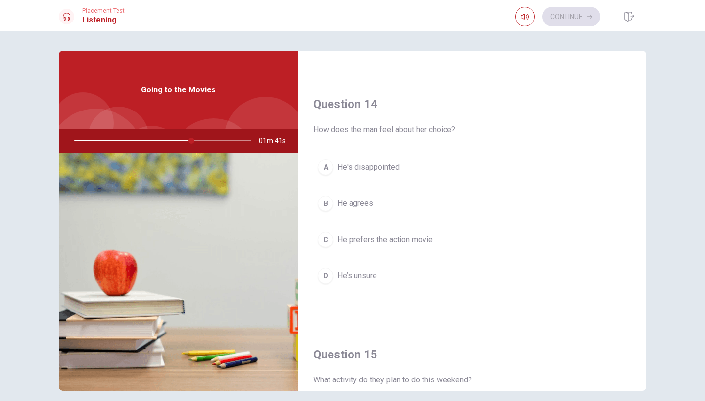
scroll to position [725, 0]
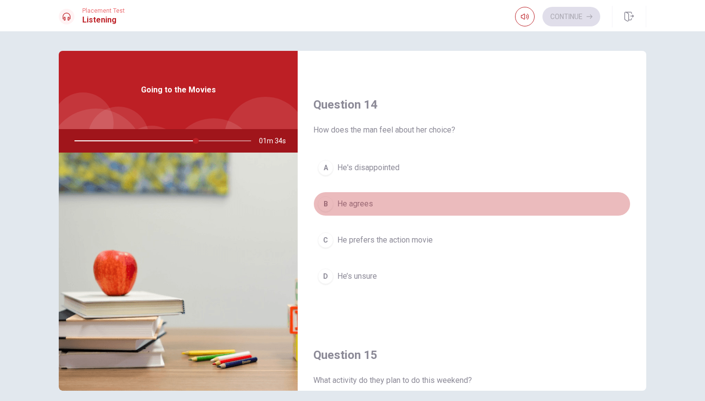
click at [326, 205] on div "B" at bounding box center [326, 204] width 16 height 16
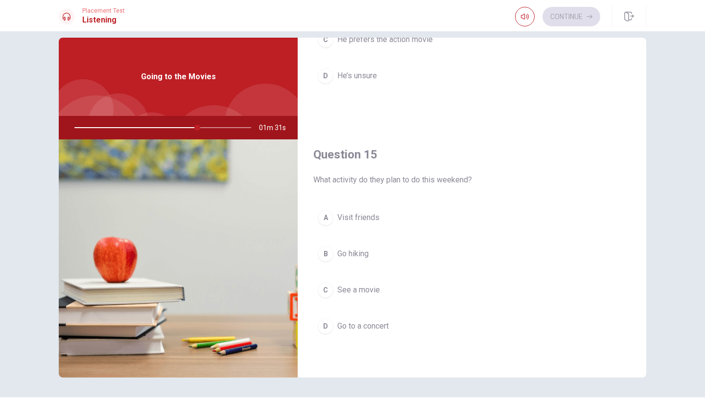
scroll to position [23, 0]
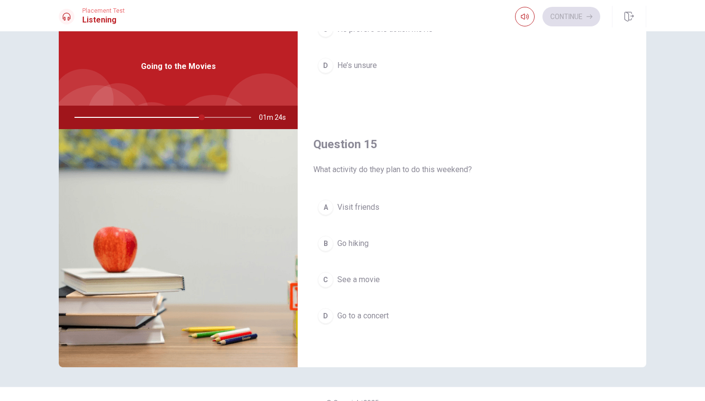
click at [325, 283] on div "C" at bounding box center [326, 280] width 16 height 16
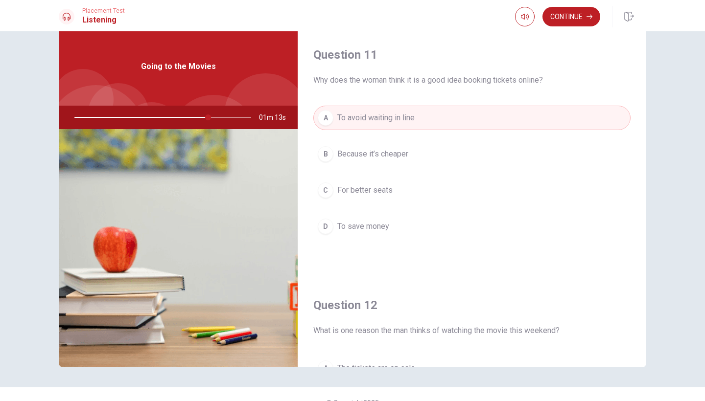
scroll to position [20, 0]
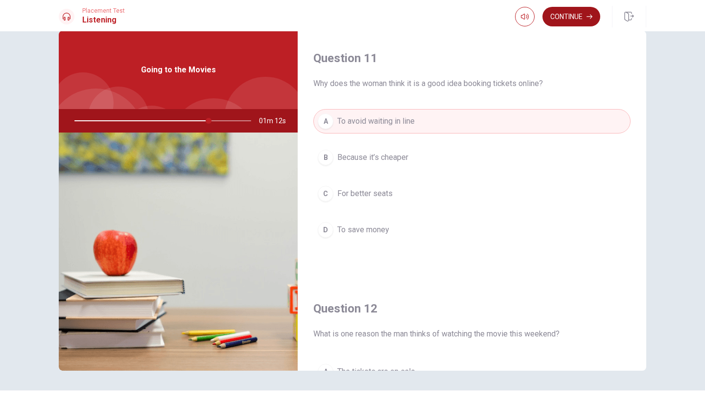
click at [573, 17] on button "Continue" at bounding box center [571, 17] width 58 height 20
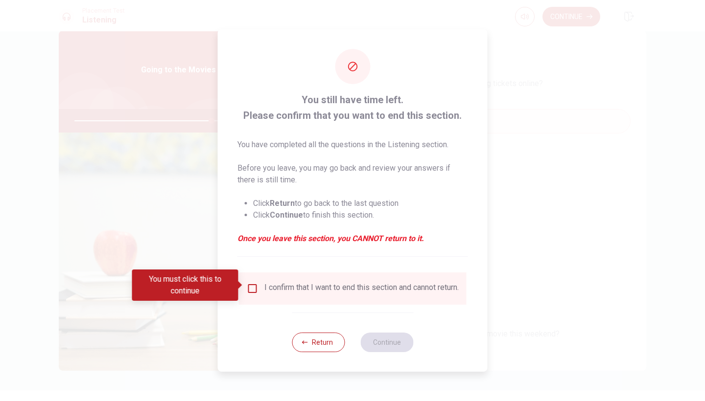
click at [249, 285] on input "You must click this to continue" at bounding box center [253, 289] width 12 height 12
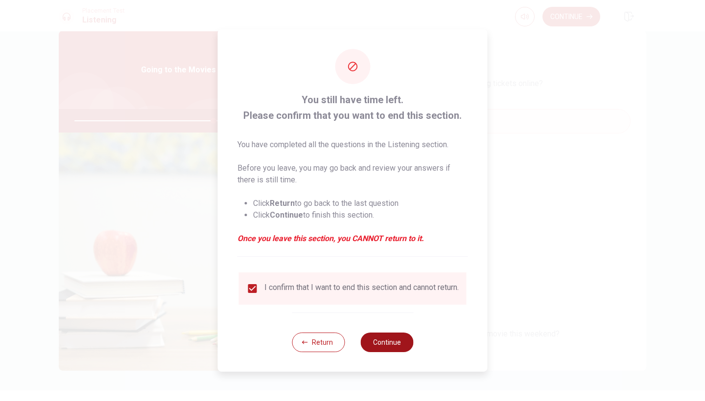
click at [394, 346] on button "Continue" at bounding box center [386, 343] width 53 height 20
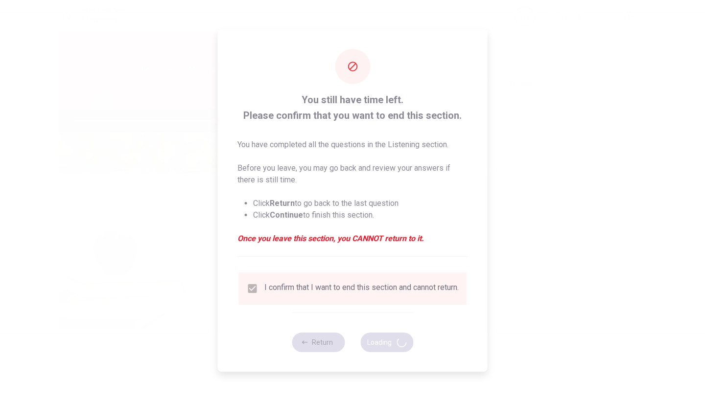
type input "79"
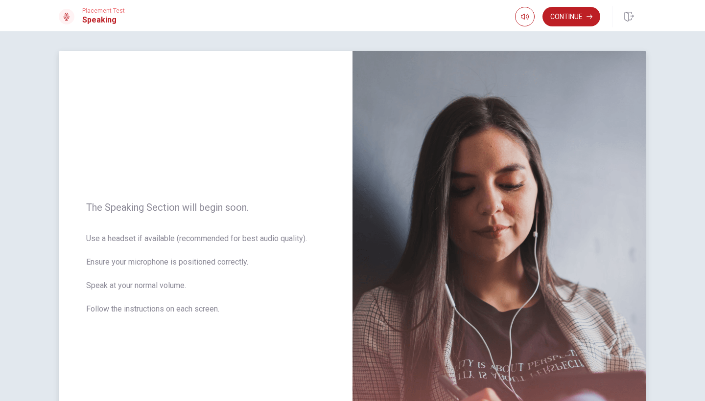
scroll to position [0, 0]
click at [574, 15] on button "Continue" at bounding box center [571, 17] width 58 height 20
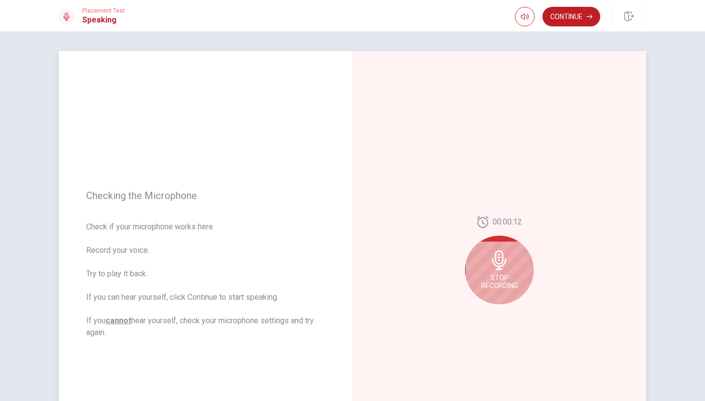
click at [490, 268] on icon at bounding box center [499, 261] width 20 height 20
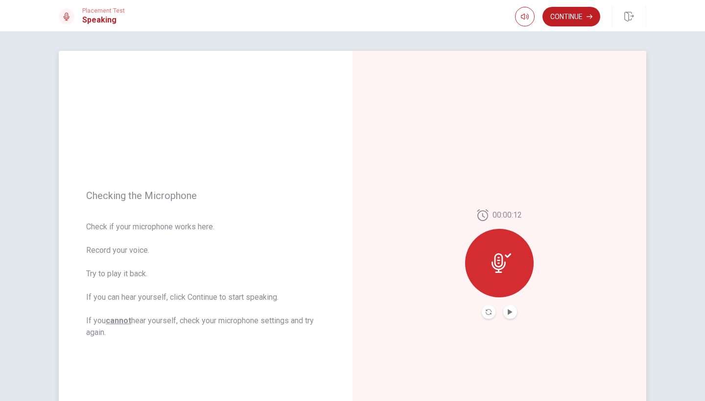
click at [504, 269] on icon at bounding box center [501, 263] width 20 height 20
click at [508, 307] on button "Play Audio" at bounding box center [510, 312] width 14 height 14
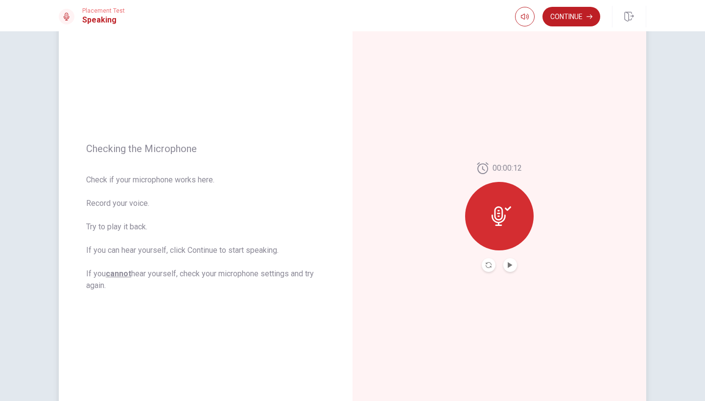
scroll to position [48, 0]
click at [501, 221] on icon at bounding box center [498, 216] width 14 height 20
click at [509, 265] on icon "Play Audio" at bounding box center [509, 264] width 4 height 6
click at [510, 267] on icon "Play Audio" at bounding box center [510, 264] width 6 height 6
click at [506, 217] on icon at bounding box center [501, 216] width 20 height 20
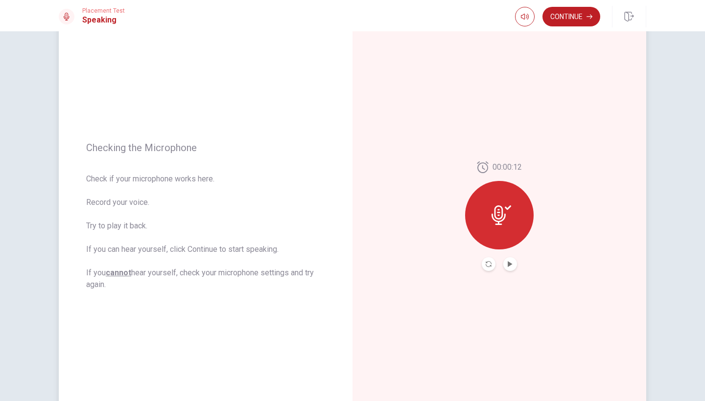
click at [495, 209] on icon at bounding box center [498, 216] width 14 height 20
click at [511, 200] on div at bounding box center [499, 215] width 69 height 69
click at [487, 258] on button "Record Again" at bounding box center [488, 264] width 14 height 14
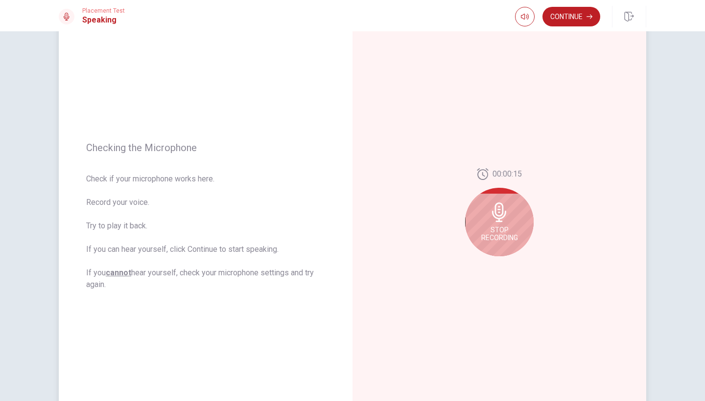
click at [503, 212] on icon at bounding box center [499, 213] width 14 height 20
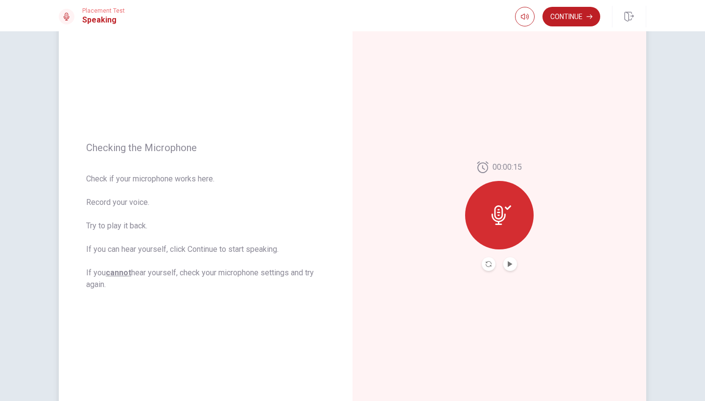
click at [508, 233] on div at bounding box center [499, 215] width 69 height 69
click at [509, 266] on icon "Play Audio" at bounding box center [509, 264] width 4 height 6
click at [503, 219] on icon at bounding box center [501, 216] width 20 height 20
click at [484, 266] on button "Record Again" at bounding box center [488, 264] width 14 height 14
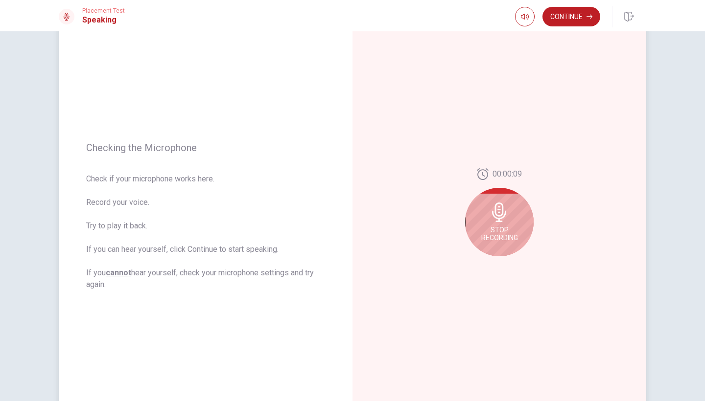
click at [506, 228] on span "Stop Recording" at bounding box center [499, 234] width 37 height 16
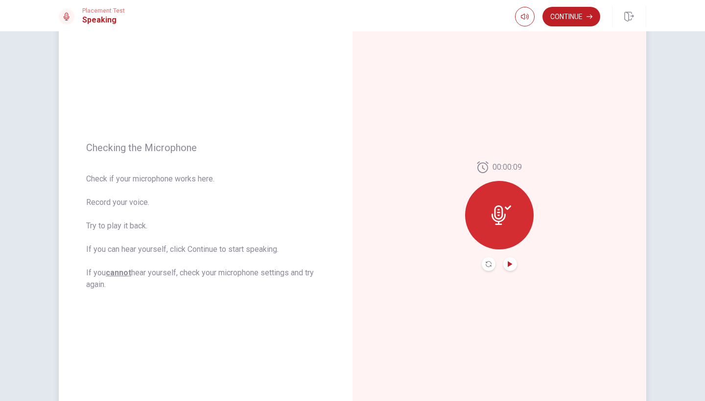
click at [510, 264] on icon "Play Audio" at bounding box center [509, 264] width 4 height 6
click at [569, 15] on button "Continue" at bounding box center [571, 17] width 58 height 20
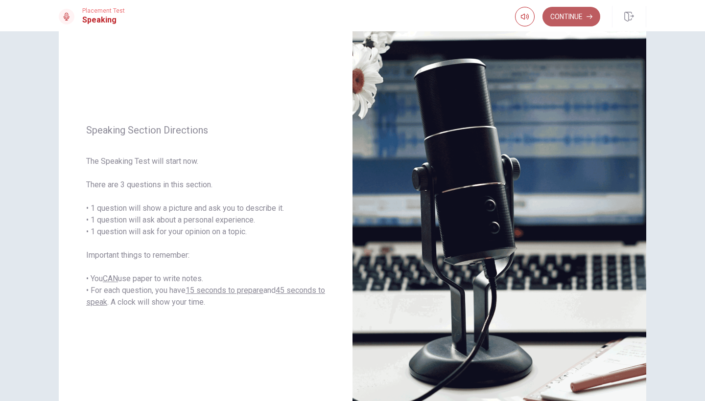
click at [569, 15] on button "Continue" at bounding box center [571, 17] width 58 height 20
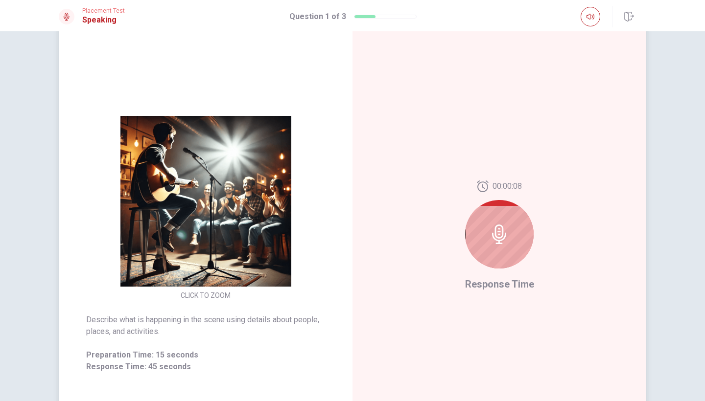
click at [504, 228] on icon at bounding box center [499, 235] width 20 height 20
click at [502, 248] on div at bounding box center [499, 234] width 69 height 69
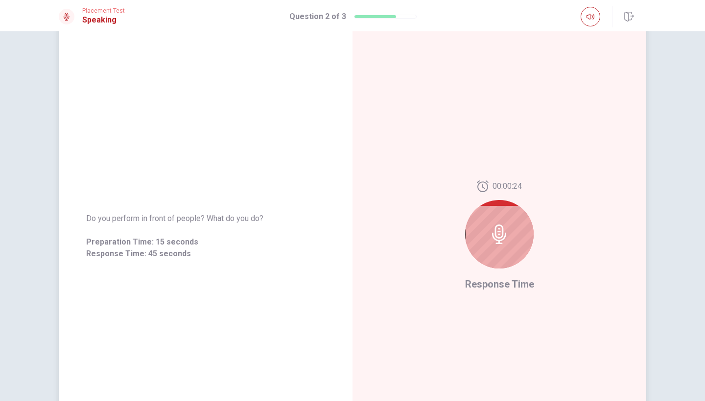
click at [520, 220] on div at bounding box center [499, 234] width 69 height 69
click at [504, 228] on icon at bounding box center [499, 235] width 20 height 20
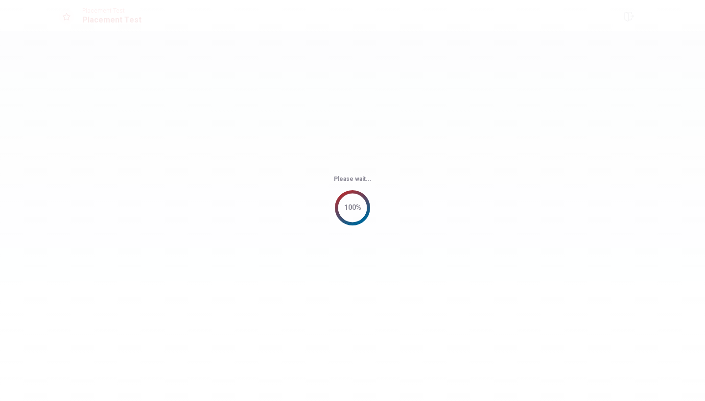
scroll to position [0, 0]
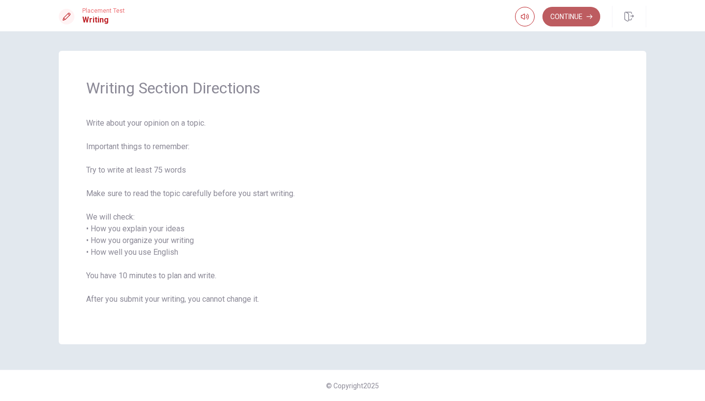
click at [559, 19] on button "Continue" at bounding box center [571, 17] width 58 height 20
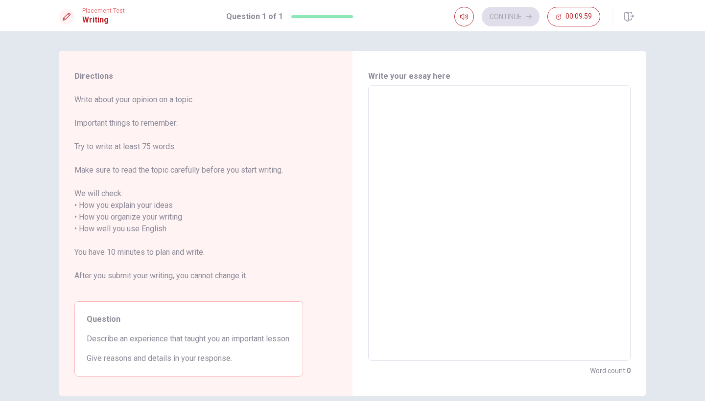
click at [396, 127] on textarea at bounding box center [499, 223] width 249 height 260
click at [418, 130] on textarea at bounding box center [499, 223] width 249 height 260
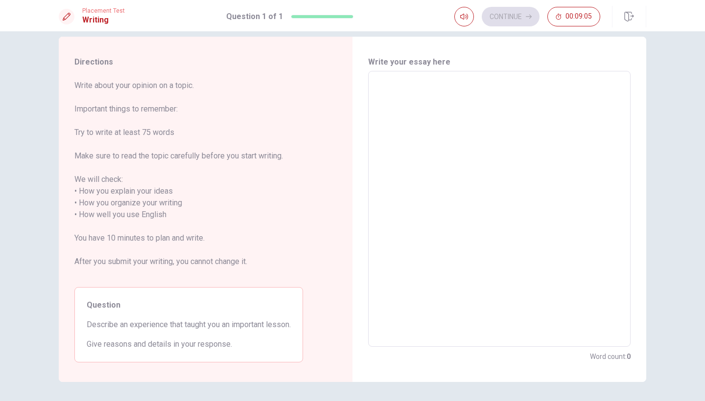
scroll to position [1, 0]
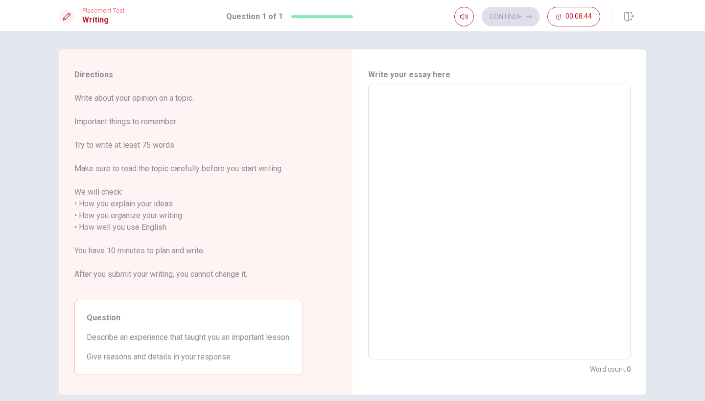
type textarea "m"
type textarea "x"
type textarea "my"
type textarea "x"
type textarea "my"
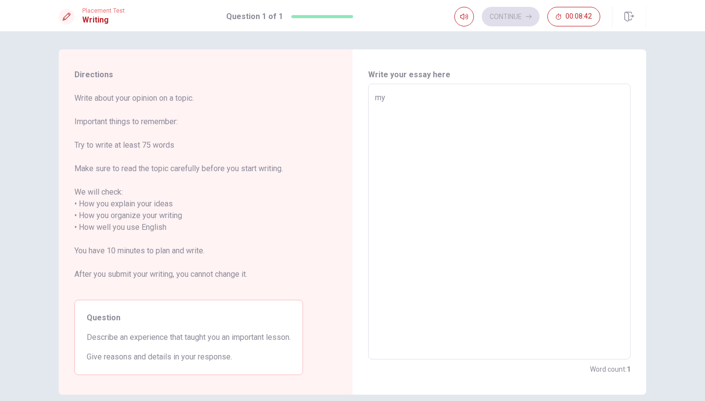
type textarea "x"
type textarea "my"
type textarea "x"
type textarea "m"
type textarea "x"
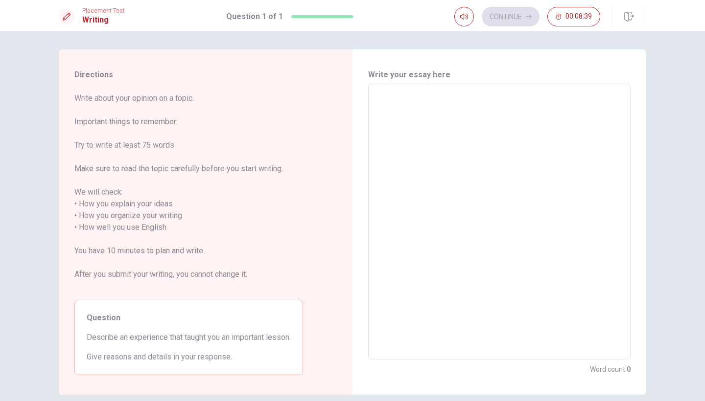
type textarea "M"
type textarea "x"
type textarea "My"
type textarea "x"
type textarea "My"
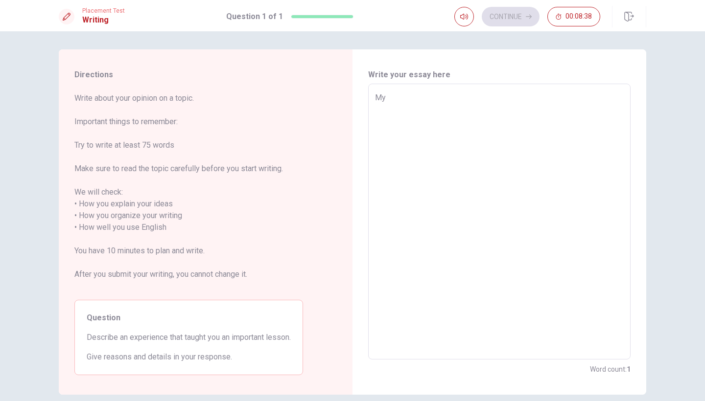
type textarea "x"
type textarea "My s"
type textarea "x"
type textarea "My si"
type textarea "x"
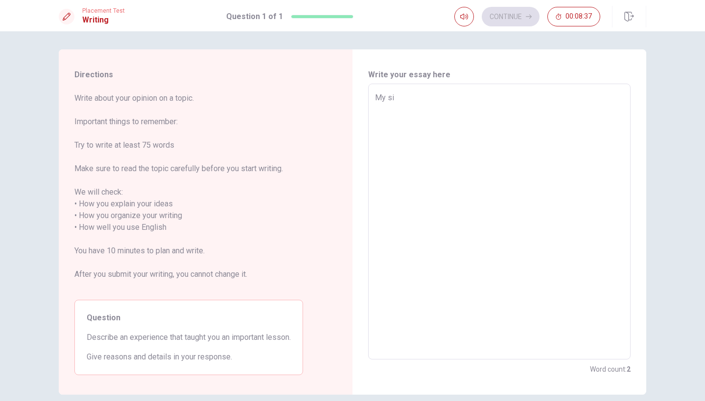
type textarea "My sis"
type textarea "x"
type textarea "My sist"
type textarea "x"
type textarea "My siste"
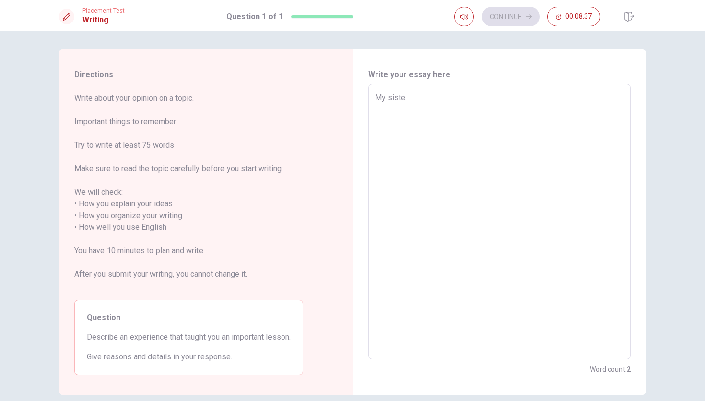
type textarea "x"
type textarea "My sister"
type textarea "x"
type textarea "My sister"
type textarea "x"
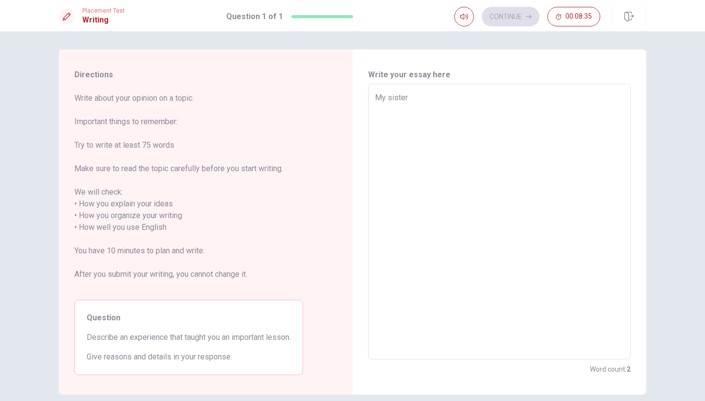
type textarea "My sister"
type textarea "x"
type textarea "My sister,"
type textarea "x"
type textarea "My sister,"
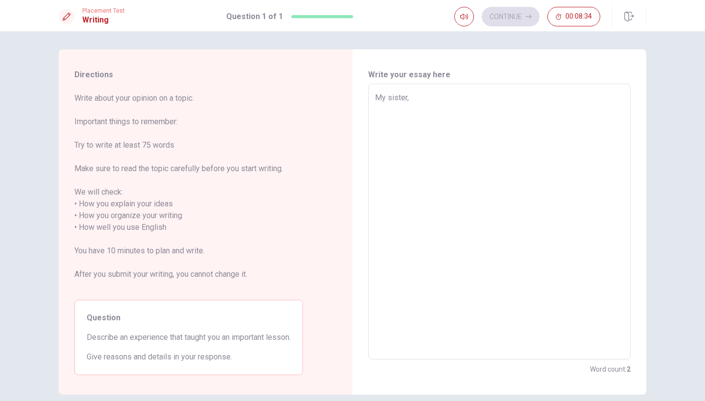
type textarea "x"
type textarea "My sister, s"
type textarea "x"
type textarea "My sister, sh"
type textarea "x"
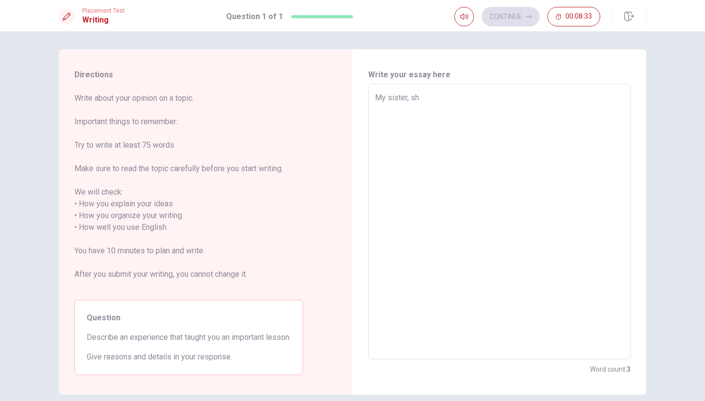
type textarea "My sister, she"
type textarea "x"
type textarea "My sister, she"
type textarea "x"
type textarea "My sister, she i"
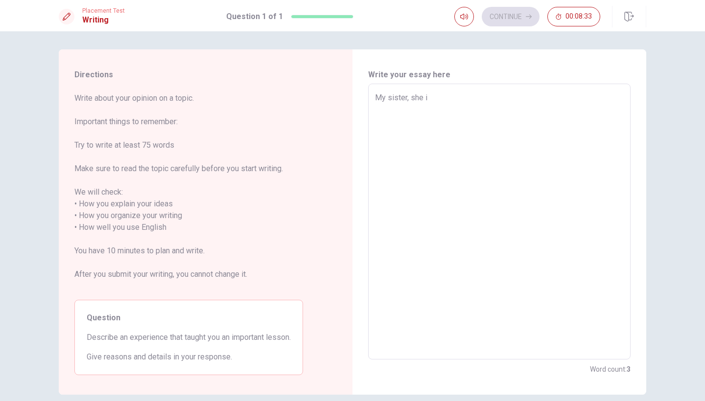
type textarea "x"
type textarea "My sister, she is"
type textarea "x"
type textarea "My sister, she is"
type textarea "x"
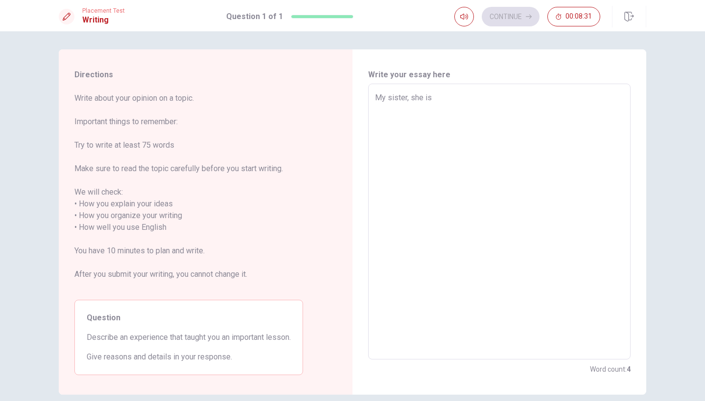
type textarea "My sister, she is a"
type textarea "x"
type textarea "My sister, she is a"
type textarea "x"
type textarea "My sister, she is a i"
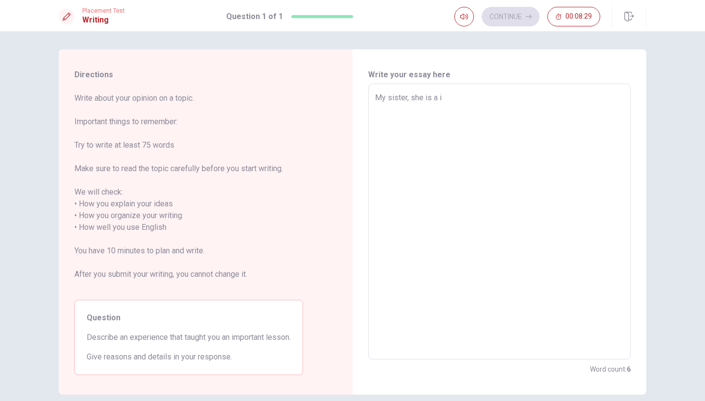
type textarea "x"
type textarea "My sister, she is a"
type textarea "x"
type textarea "My sister, she is a s"
type textarea "x"
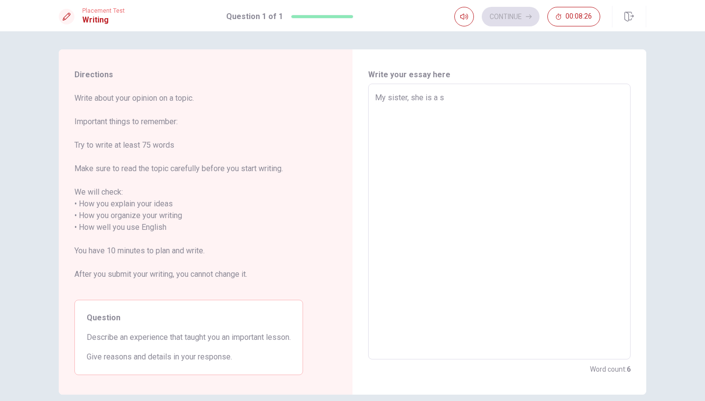
type textarea "My sister, she is a st"
type textarea "x"
type textarea "My sister, she is a str"
type textarea "x"
type textarea "My sister, she is a stro"
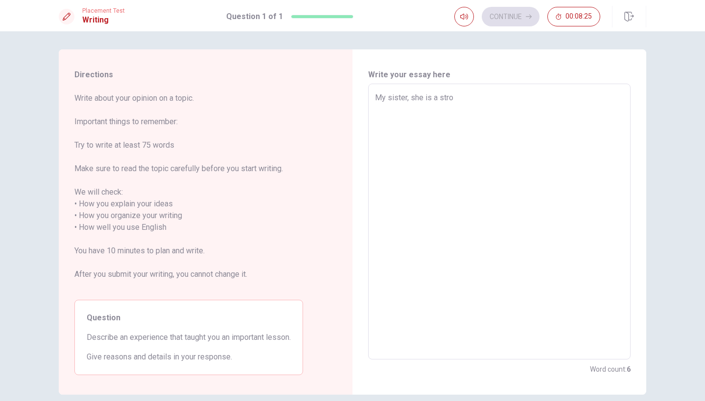
type textarea "x"
type textarea "My sister, she is a stron"
type textarea "x"
type textarea "My sister, she is a strong"
type textarea "x"
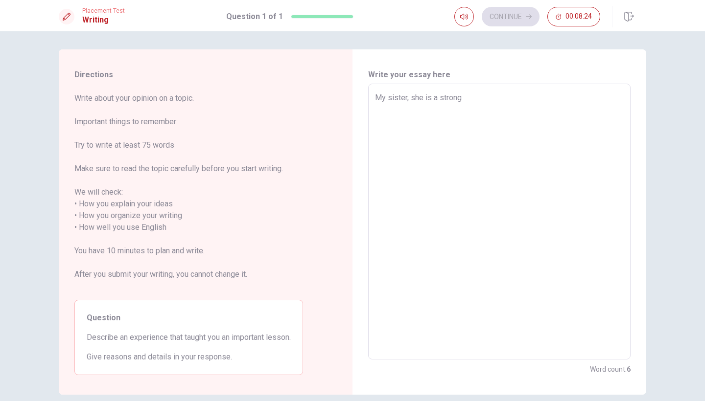
type textarea "My sister, she is a strong"
type textarea "x"
type textarea "My sister, she is a strong a"
type textarea "x"
type textarea "My sister, she is a strong an"
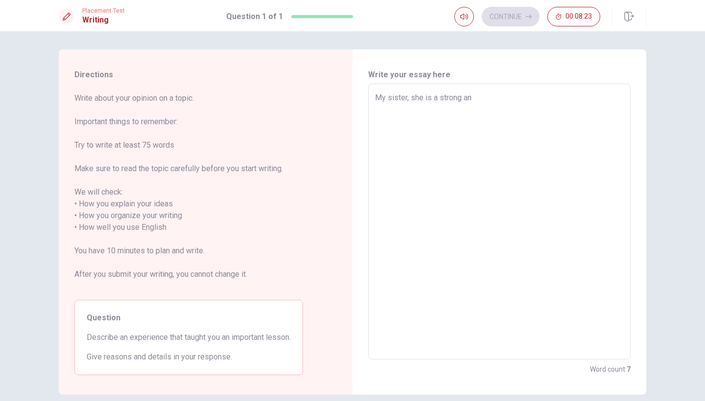
type textarea "x"
type textarea "My sister, she is a strong and"
type textarea "x"
type textarea "My sister, she is a strong and"
type textarea "x"
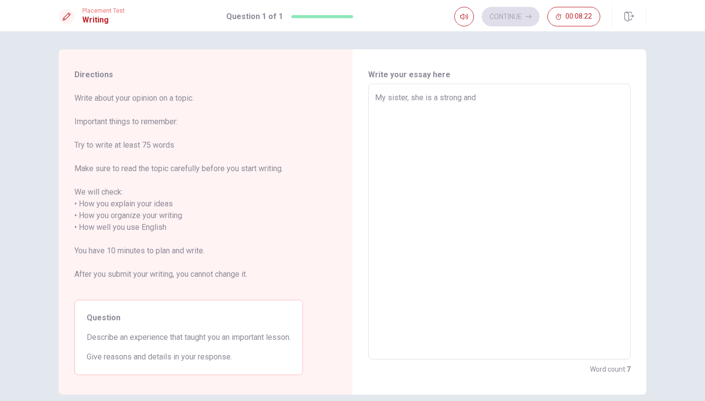
type textarea "My sister, she is a strong and i"
type textarea "x"
type textarea "My sister, she is a strong and in"
type textarea "x"
type textarea "My sister, she is a strong and inc"
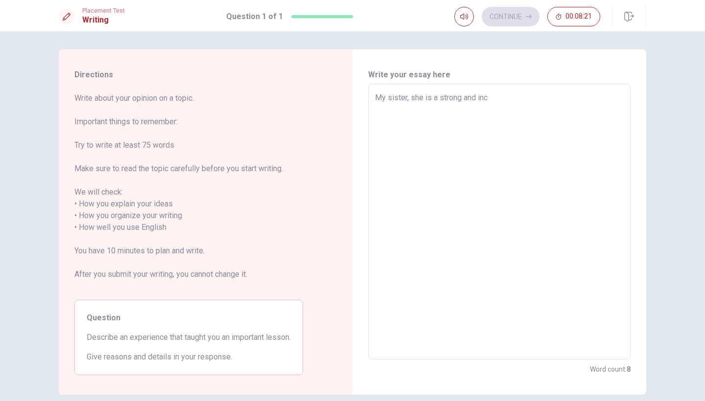
type textarea "x"
type textarea "My sister, she is a strong and incr"
type textarea "x"
type textarea "My sister, she is a strong and incre"
type textarea "x"
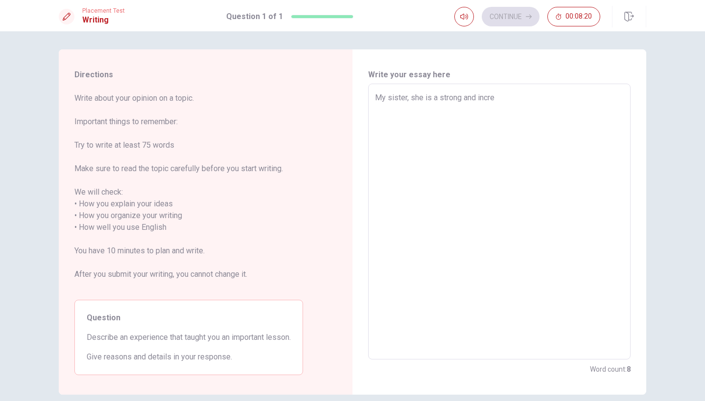
type textarea "My sister, she is a strong and incred"
type textarea "x"
type textarea "My sister, she is a strong and incredi"
type textarea "x"
type textarea "My sister, she is a strong and incredib"
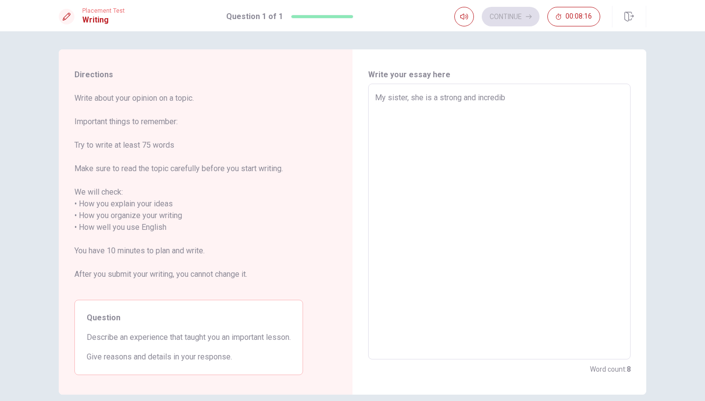
type textarea "x"
type textarea "My sister, she is a strong and incredibl"
type textarea "x"
type textarea "My sister, she is a strong and incrediblo"
type textarea "x"
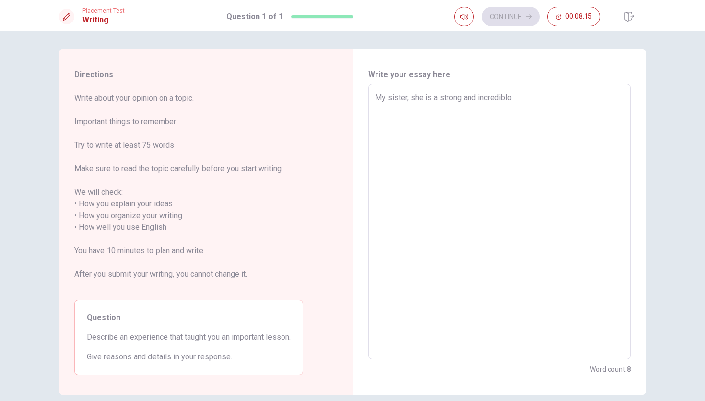
type textarea "My sister, she is a strong and incrediblo"
type textarea "x"
type textarea "My sister, she is a strong and incrediblo"
type textarea "x"
type textarea "My sister, she is a strong and incredibl"
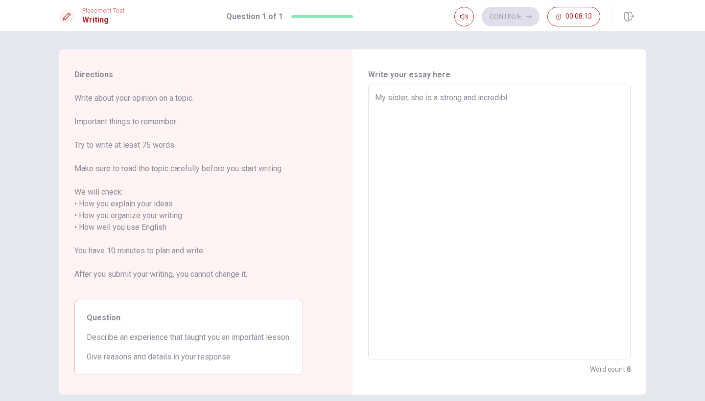
type textarea "x"
type textarea "My sister, she is a strong and incredible"
type textarea "x"
type textarea "My sister, she is a strong and incredible"
type textarea "x"
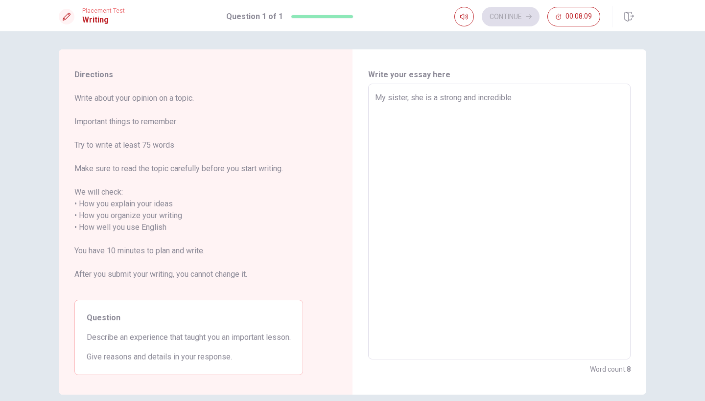
type textarea "My sister, she is a strong and incredible w"
type textarea "x"
type textarea "My sister, she is a strong and incredible wo"
type textarea "x"
type textarea "My sister, she is a strong and incredible wom"
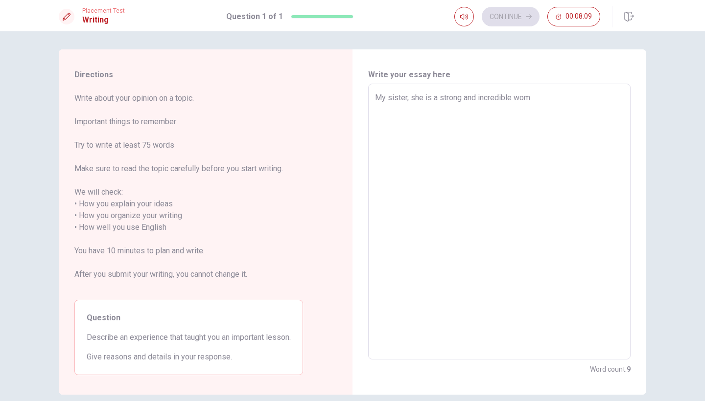
type textarea "x"
type textarea "My sister, she is a strong and incredible wome"
type textarea "x"
type textarea "My sister, she is a strong and incredible women"
type textarea "x"
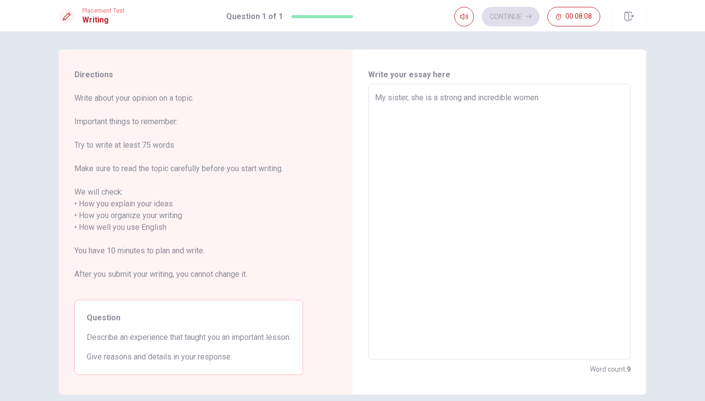
type textarea "My sister, she is a strong and incredible women"
type textarea "x"
type textarea "My sister, she is a strong and incredible women"
type textarea "x"
type textarea "My sister, she is a strong and incredible women."
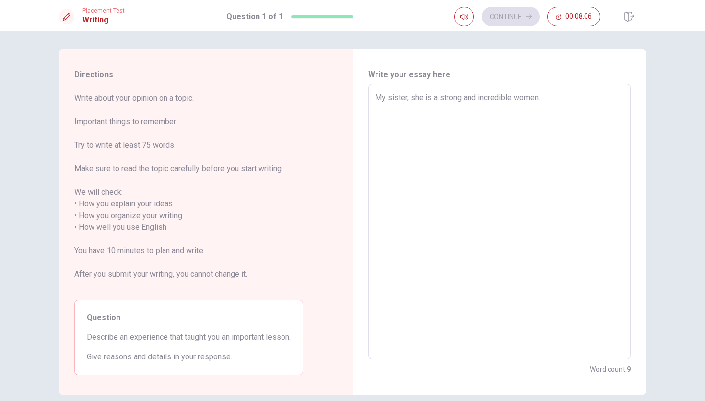
type textarea "x"
type textarea "My sister, she is a strong and incredible women."
type textarea "x"
type textarea "My sister, she is a strong and incredible women. s"
type textarea "x"
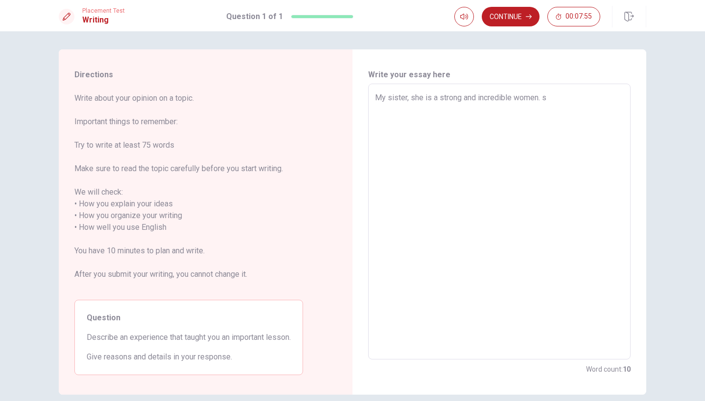
type textarea "My sister, she is a strong and incredible women. sh"
type textarea "x"
type textarea "My sister, she is a strong and incredible women. she"
type textarea "x"
type textarea "My sister, she is a strong and incredible women. she"
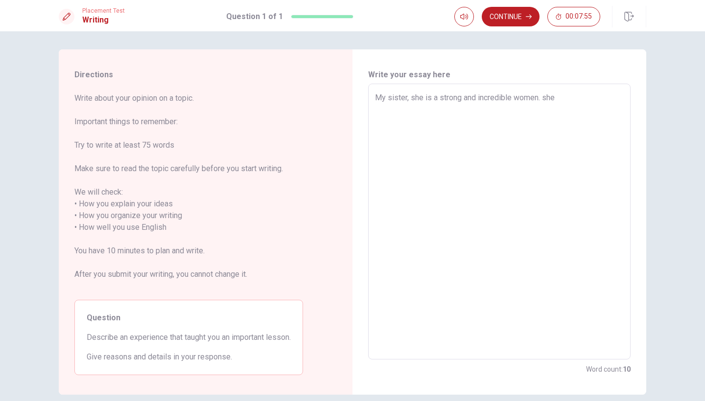
type textarea "x"
type textarea "My sister, she is a strong and incredible women. she"
type textarea "x"
type textarea "My sister, she is a strong and incredible women. sh"
type textarea "x"
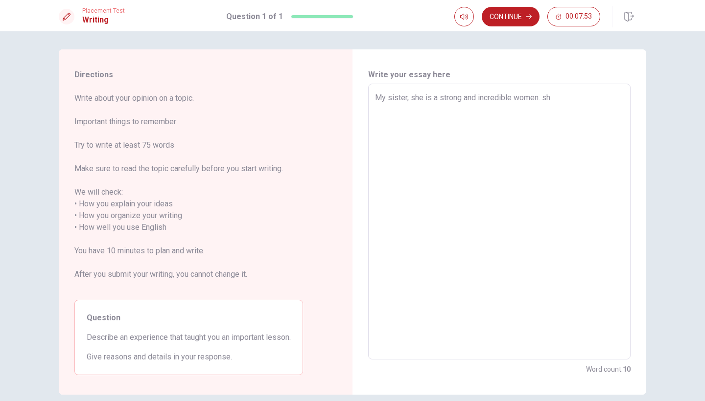
type textarea "My sister, she is a strong and incredible women. s"
type textarea "x"
type textarea "My sister, she is a strong and incredible women."
type textarea "x"
type textarea "My sister, she is a strong and incredible women."
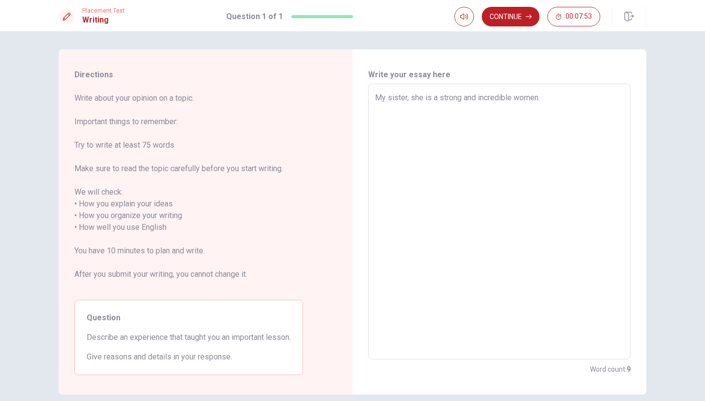
type textarea "x"
type textarea "My sister, she is a strong and incredible women."
type textarea "x"
type textarea "My sister, she is a strong and incredible women. t"
type textarea "x"
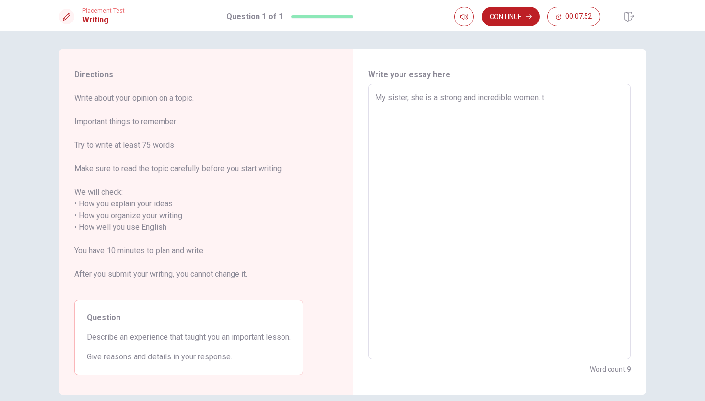
type textarea "My sister, she is a strong and incredible women. th"
type textarea "x"
type textarea "My sister, she is a strong and incredible women. the"
type textarea "x"
type textarea "My sister, she is a strong and incredible women. the"
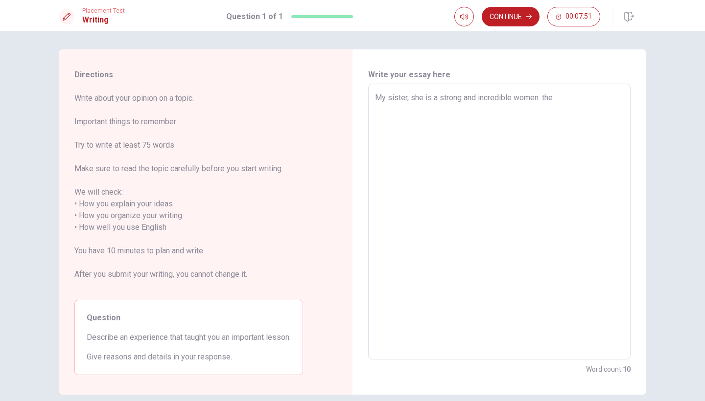
type textarea "x"
type textarea "My sister, she is a strong and incredible women. the l"
type textarea "x"
type textarea "My sister, she is a strong and incredible women. the le"
type textarea "x"
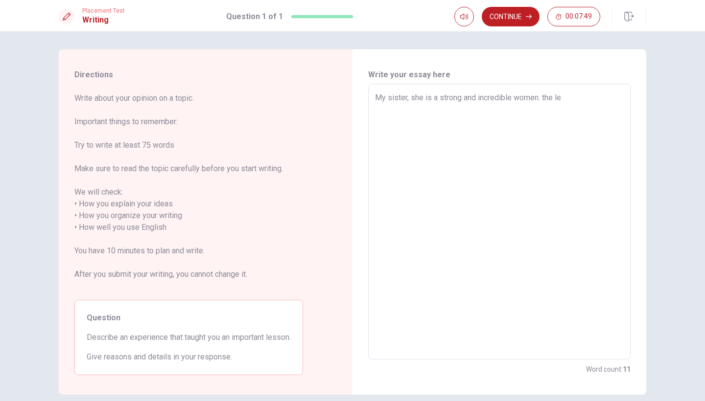
type textarea "My sister, she is a strong and incredible women. the les"
type textarea "x"
type textarea "My sister, she is a strong and incredible women. the less"
type textarea "x"
type textarea "My sister, she is a strong and incredible women. the lesso"
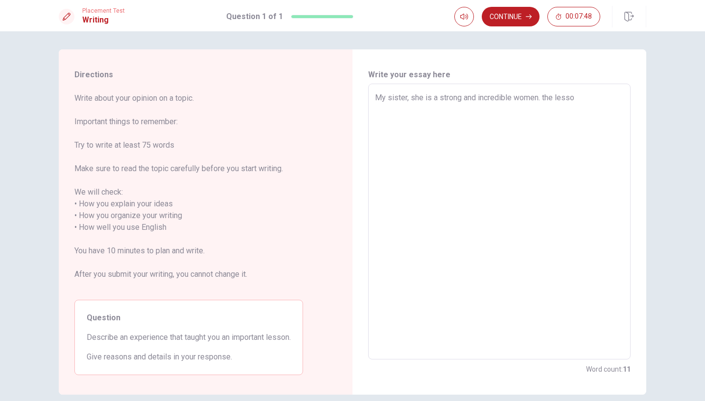
type textarea "x"
type textarea "My sister, she is a strong and incredible women. the lesson"
type textarea "x"
type textarea "My sister, she is a strong and incredible women. the lesson"
type textarea "x"
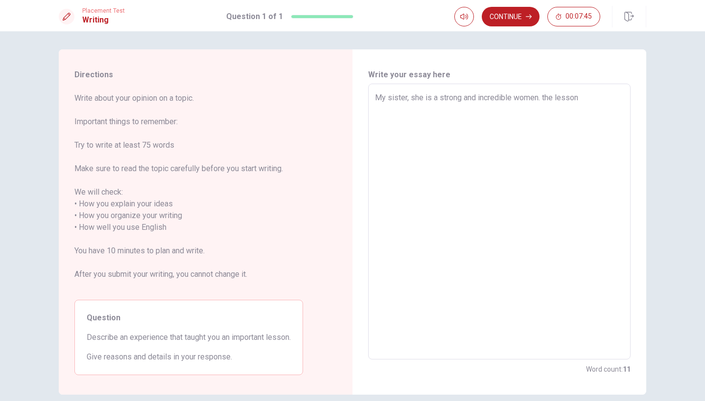
type textarea "My sister, she is a strong and incredible women. the lesson t"
type textarea "x"
type textarea "My sister, she is a strong and incredible women. the lesson th"
type textarea "x"
type textarea "My sister, she is a strong and incredible women. the lesson the"
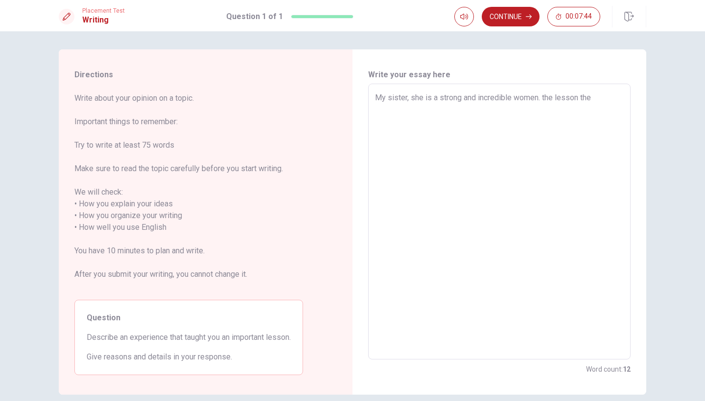
type textarea "x"
type textarea "My sister, she is a strong and incredible women. the lesson the"
type textarea "x"
type textarea "My sister, she is a strong and incredible women. the lesson the s"
type textarea "x"
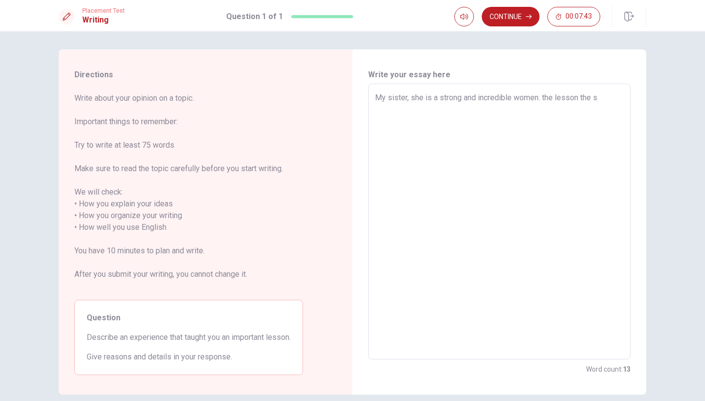
type textarea "My sister, she is a strong and incredible women. the lesson the sh"
type textarea "x"
type textarea "My sister, she is a strong and incredible women. the lesson the she"
type textarea "x"
type textarea "My sister, she is a strong and incredible women. the lesson the she"
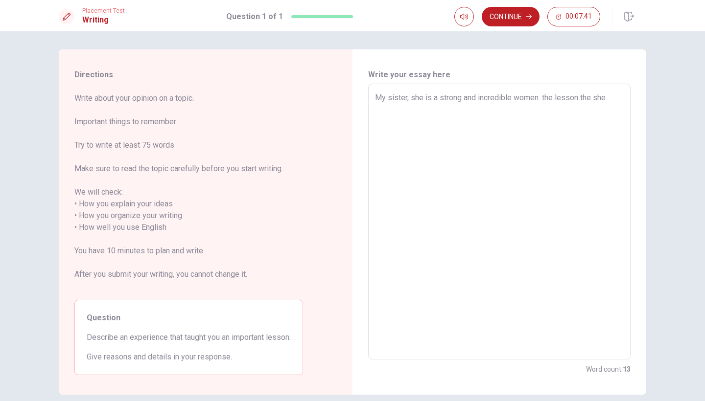
type textarea "x"
type textarea "My sister, she is a strong and incredible women. the lesson the she"
type textarea "x"
type textarea "My sister, she is a strong and incredible women. the lesson the sh"
type textarea "x"
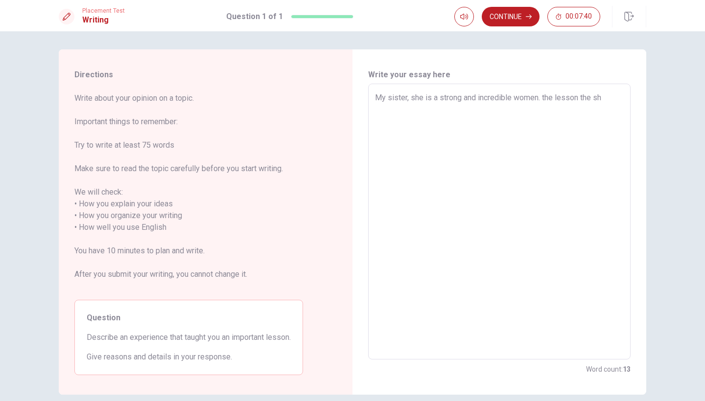
type textarea "My sister, she is a strong and incredible women. the lesson the s"
type textarea "x"
type textarea "My sister, she is a strong and incredible women. the lesson the"
type textarea "x"
type textarea "My sister, she is a strong and incredible women. the lesson the"
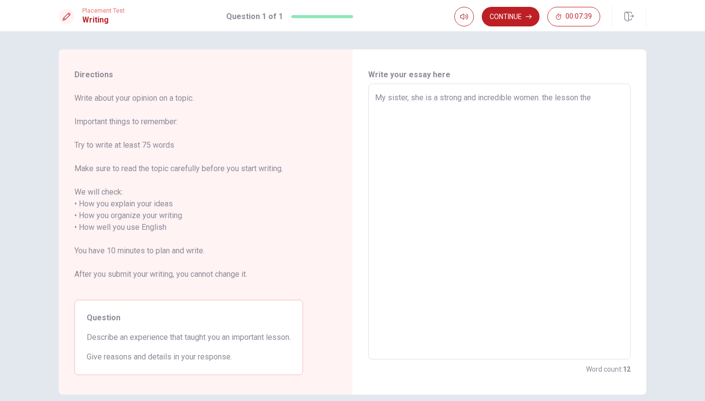
type textarea "x"
type textarea "My sister, she is a strong and incredible women. the lesson th"
click at [388, 111] on textarea "My sister, she is a strong and incredible women. her determination it's umbroked" at bounding box center [499, 222] width 249 height 260
click at [414, 109] on textarea "My sister, she is a strong and incredible women. her determination it's unbroked" at bounding box center [499, 222] width 249 height 260
click at [617, 99] on textarea "My sister, she is a strong and incredible women. her determination it's unbroke…" at bounding box center [499, 222] width 249 height 260
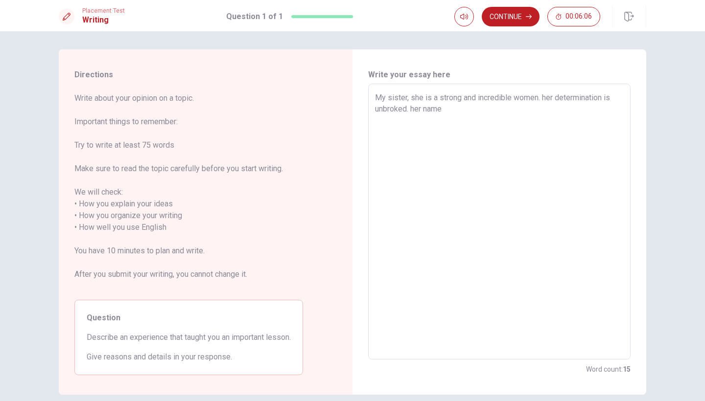
click at [458, 104] on textarea "My sister, she is a strong and incredible women. her determination is unbroked.…" at bounding box center [499, 222] width 249 height 260
click at [610, 109] on textarea "My sister, she is a strong and incredible women. her determination is unbroked.…" at bounding box center [499, 222] width 249 height 260
click at [410, 116] on textarea "My sister, she is a strong and incredible women. her determination is unbroked.…" at bounding box center [499, 222] width 249 height 260
click at [613, 111] on textarea "My sister, she is a strong and incredible women. her determination is unbroked.…" at bounding box center [499, 222] width 249 height 260
click at [401, 125] on textarea "My sister, she is a strong and incredible women. her determination is unbroked.…" at bounding box center [499, 222] width 249 height 260
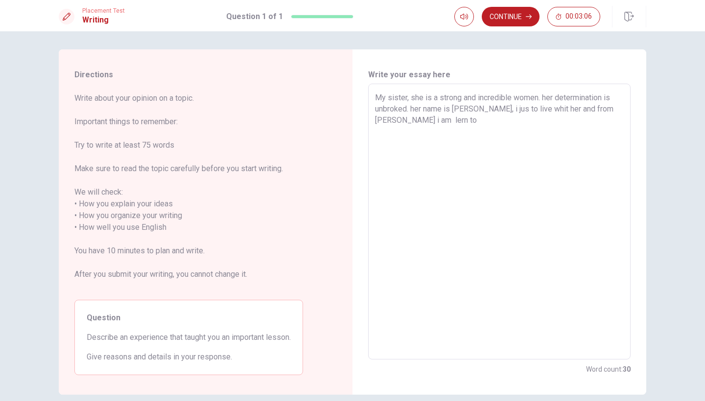
click at [545, 112] on textarea "My sister, she is a strong and incredible women. her determination is unbroked.…" at bounding box center [499, 222] width 249 height 260
click at [389, 124] on textarea "My sister, she is a strong and incredible women. her determination is unbroked.…" at bounding box center [499, 222] width 249 height 260
click at [464, 126] on textarea "My sister, she is a strong and incredible women. her determination is unbroked.…" at bounding box center [499, 222] width 249 height 260
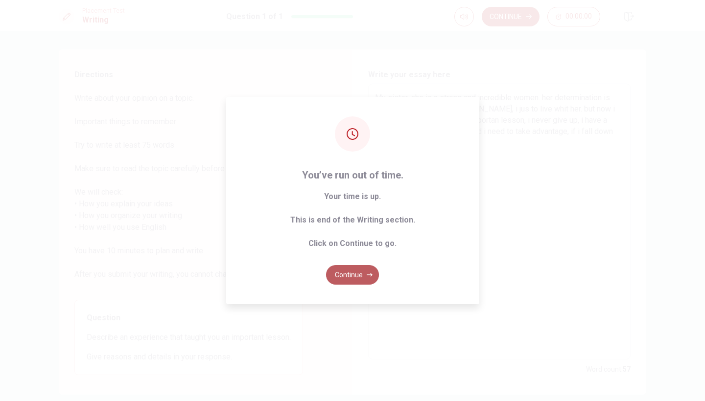
click at [359, 279] on button "Continue" at bounding box center [352, 275] width 53 height 20
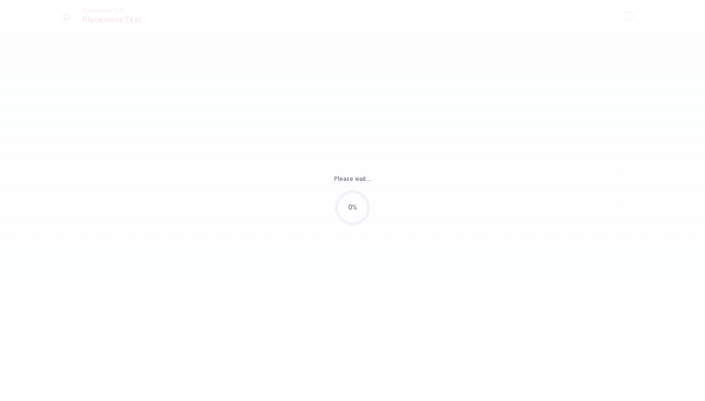
scroll to position [0, 0]
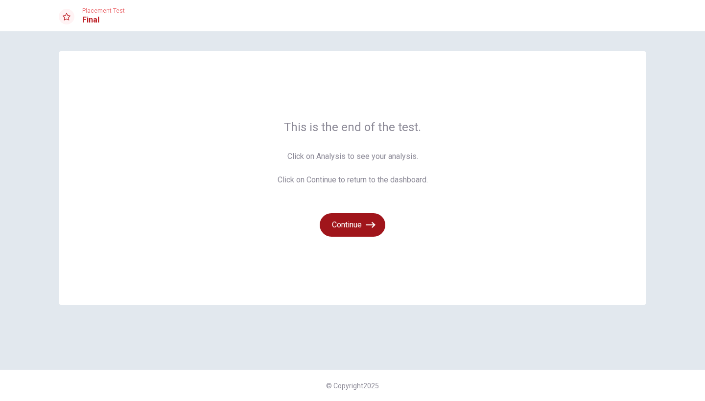
click at [345, 230] on button "Continue" at bounding box center [353, 224] width 66 height 23
